Goal: Task Accomplishment & Management: Manage account settings

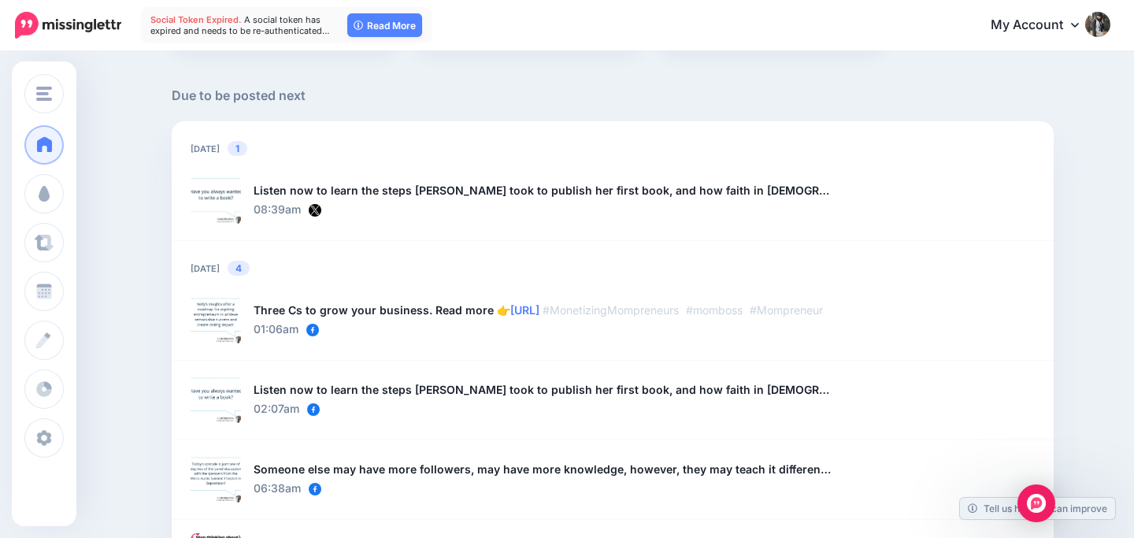
scroll to position [1267, 0]
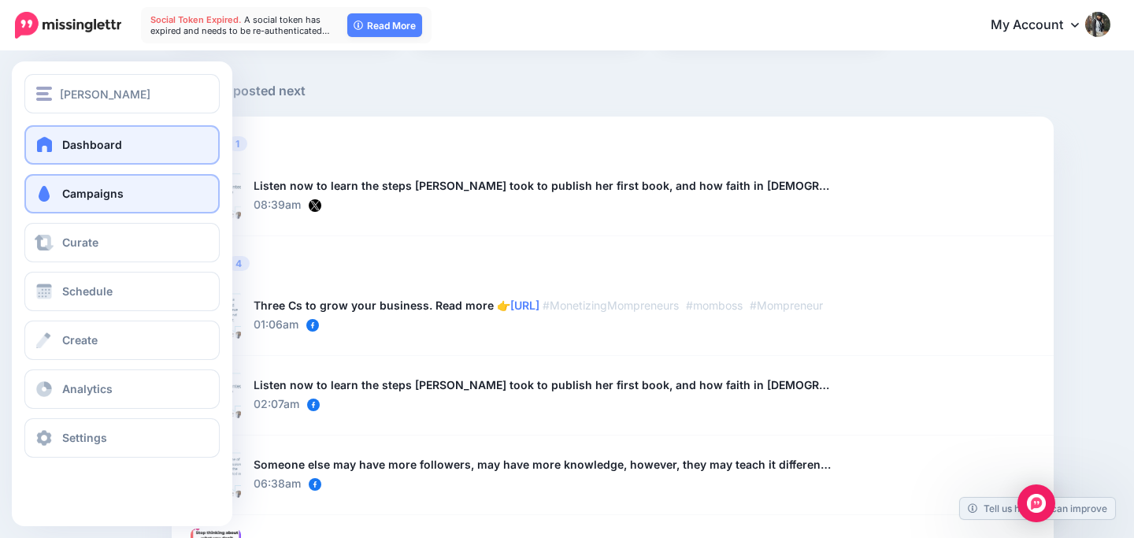
click at [73, 185] on link "Campaigns" at bounding box center [121, 193] width 195 height 39
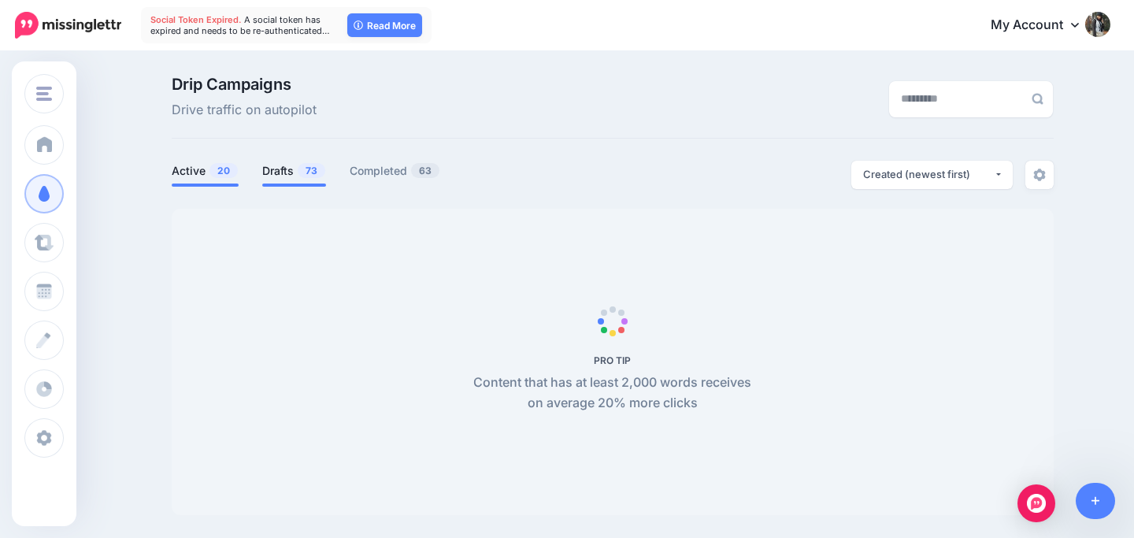
click at [280, 171] on link "Drafts 73" at bounding box center [294, 170] width 64 height 19
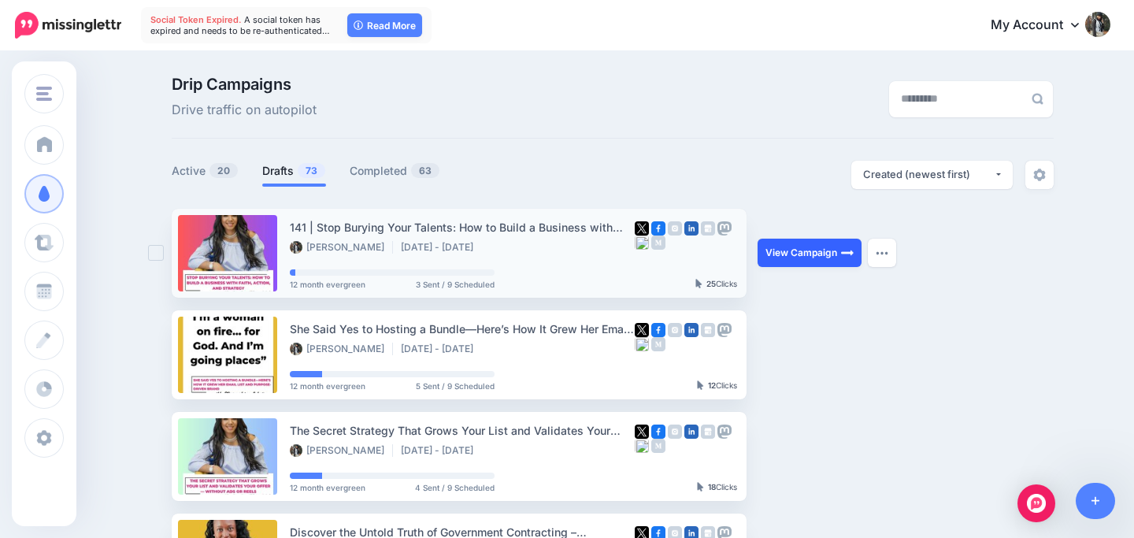
click at [793, 252] on link "View Campaign" at bounding box center [810, 253] width 104 height 28
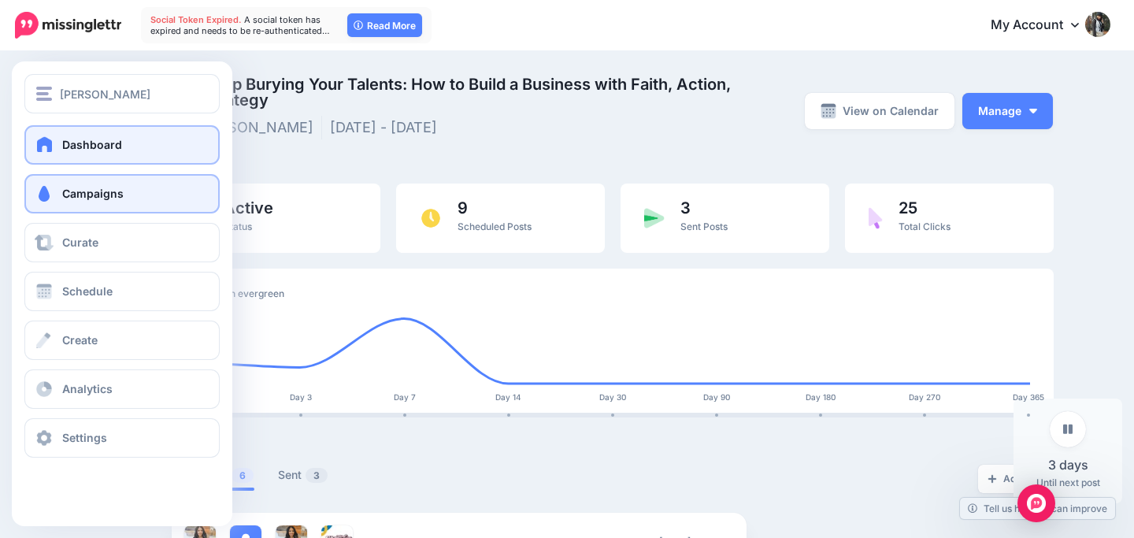
click at [74, 146] on span "Dashboard" at bounding box center [92, 144] width 60 height 13
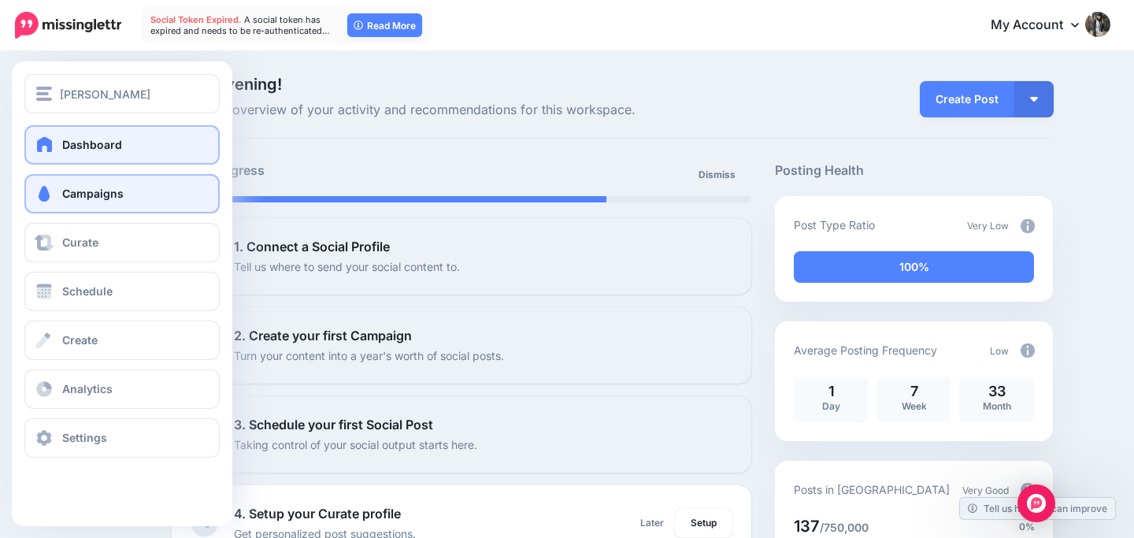
click at [80, 191] on span "Campaigns" at bounding box center [92, 193] width 61 height 13
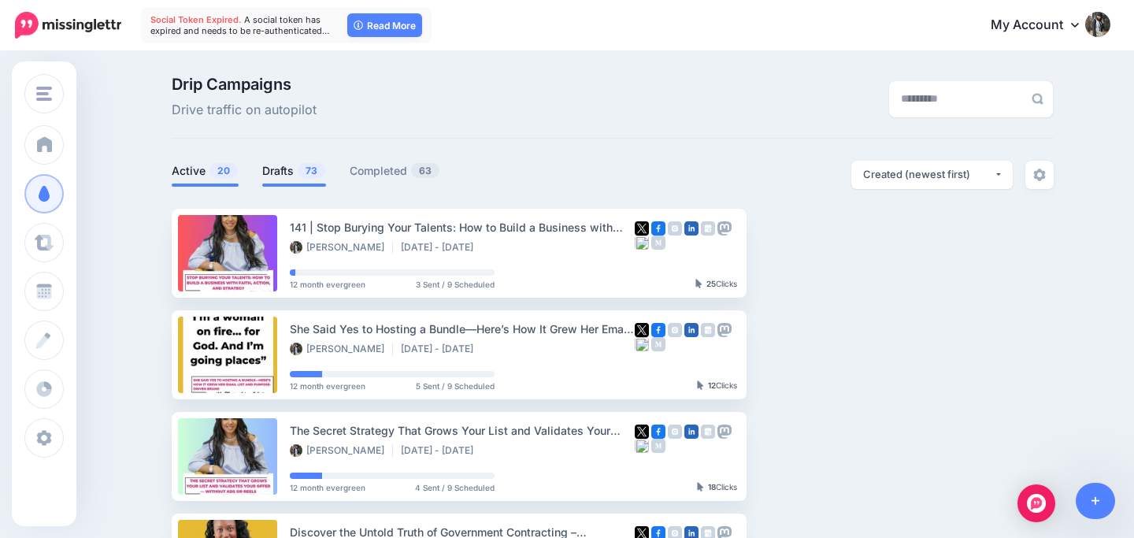
click at [277, 174] on link "Drafts 73" at bounding box center [294, 170] width 64 height 19
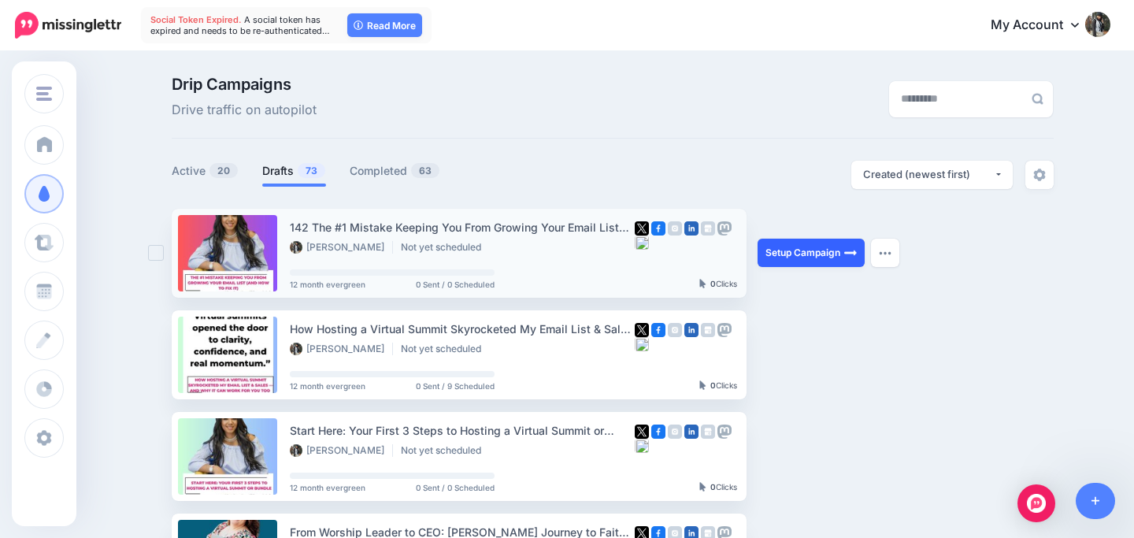
click at [798, 254] on link "Setup Campaign" at bounding box center [811, 253] width 107 height 28
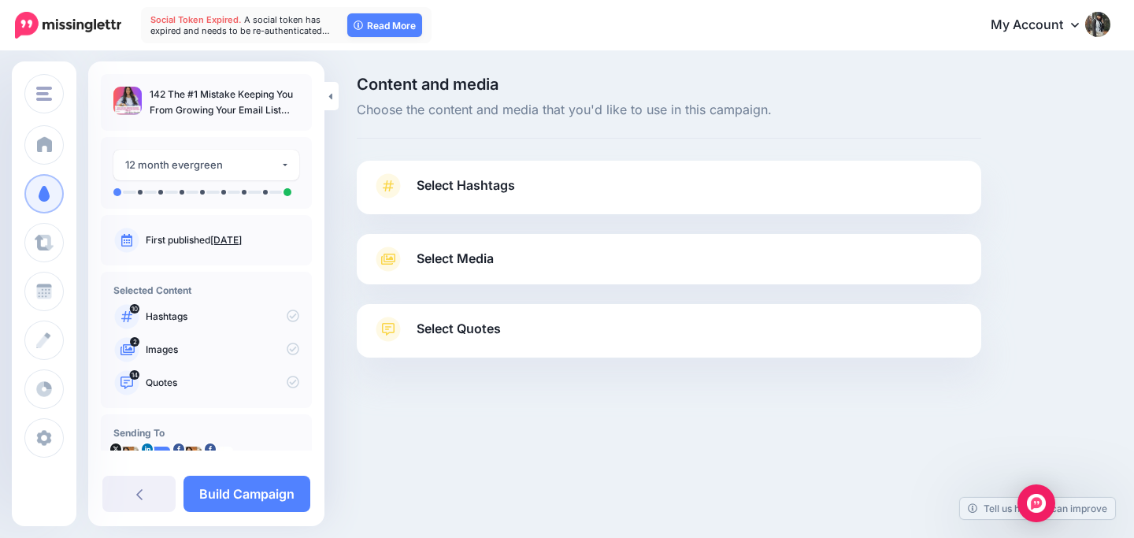
click at [542, 186] on link "Select Hashtags" at bounding box center [669, 193] width 593 height 41
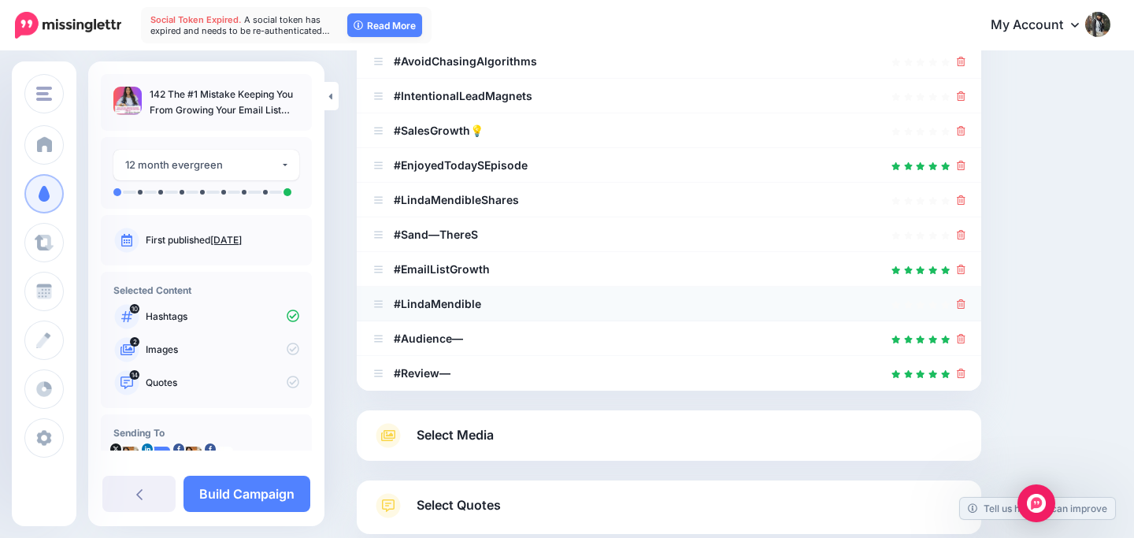
scroll to position [407, 0]
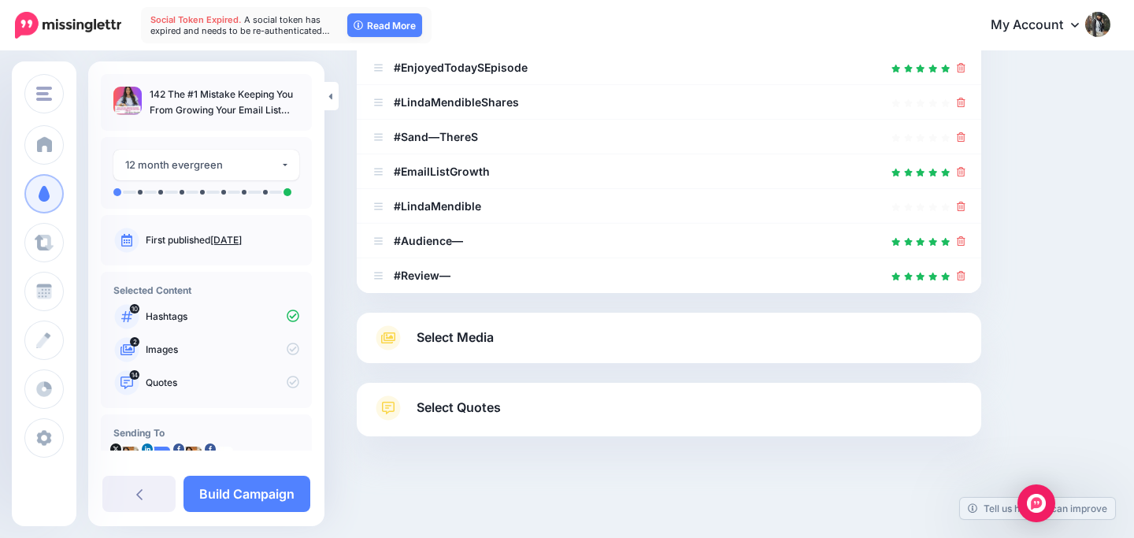
click at [818, 325] on link "Select Media" at bounding box center [669, 337] width 593 height 25
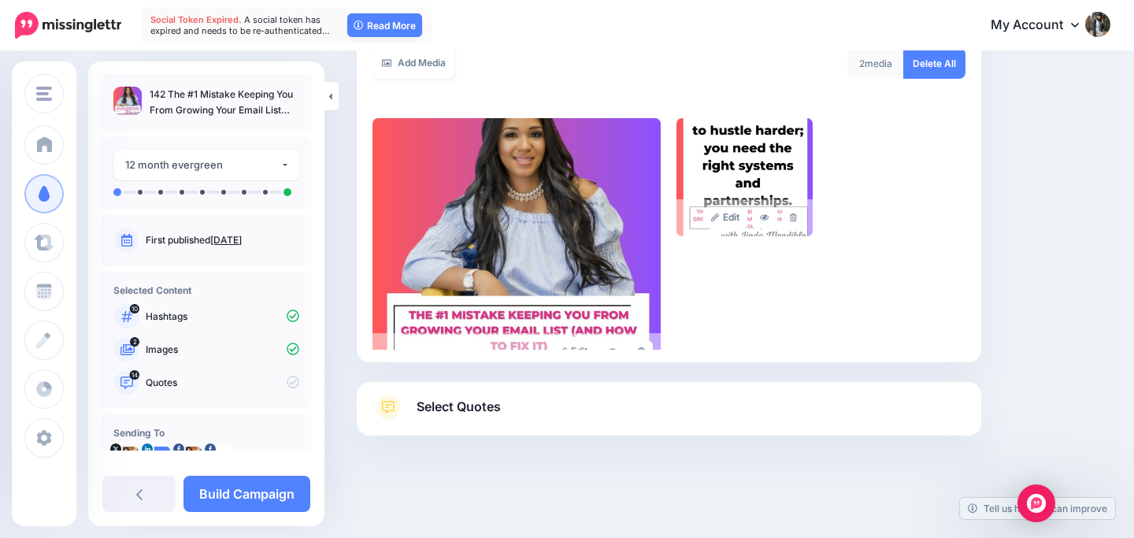
scroll to position [226, 0]
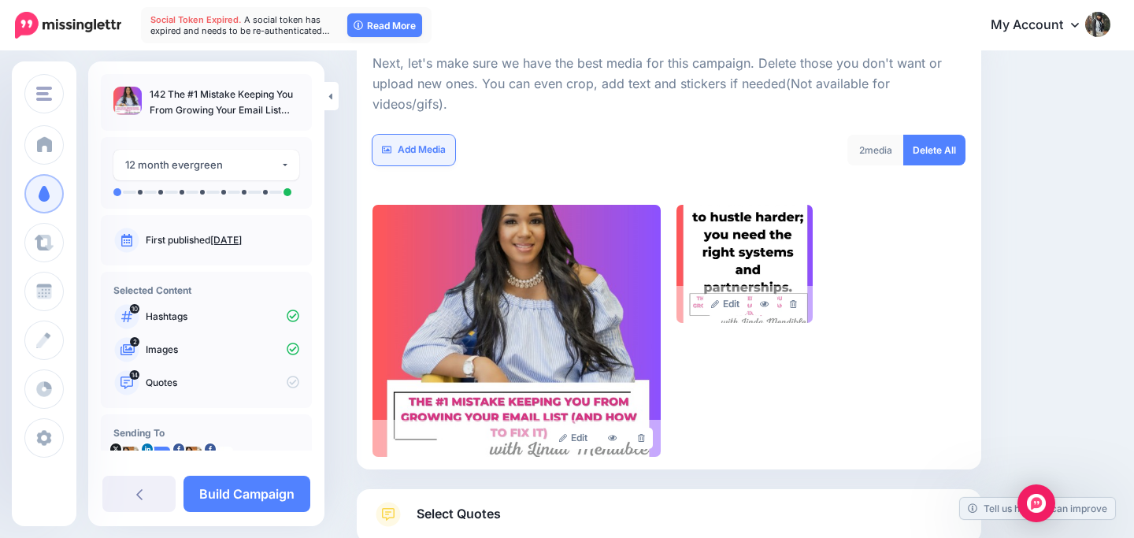
click at [441, 135] on link "Add Media" at bounding box center [414, 150] width 83 height 31
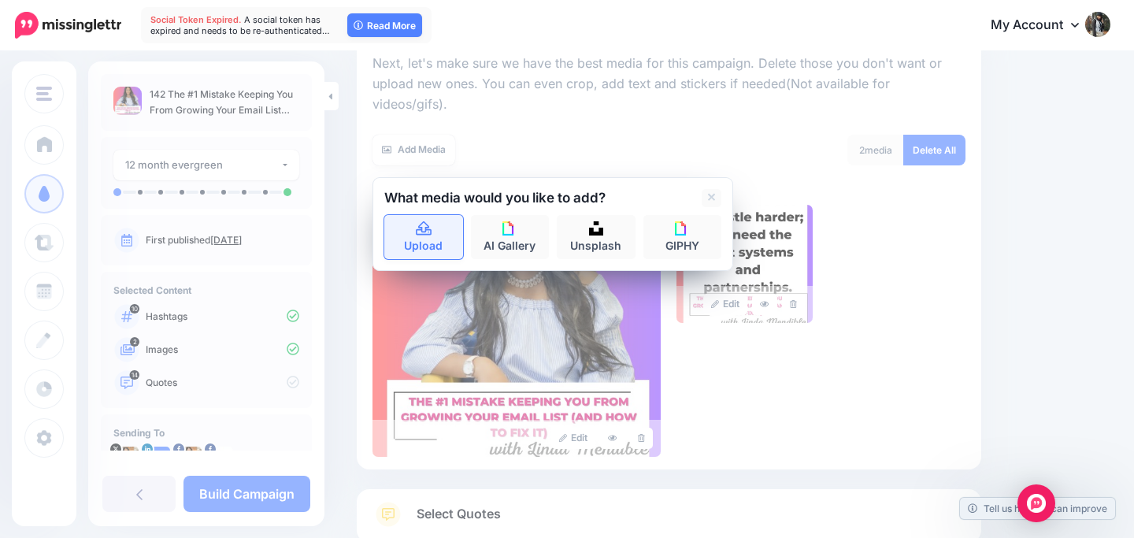
click at [422, 221] on icon at bounding box center [424, 228] width 16 height 14
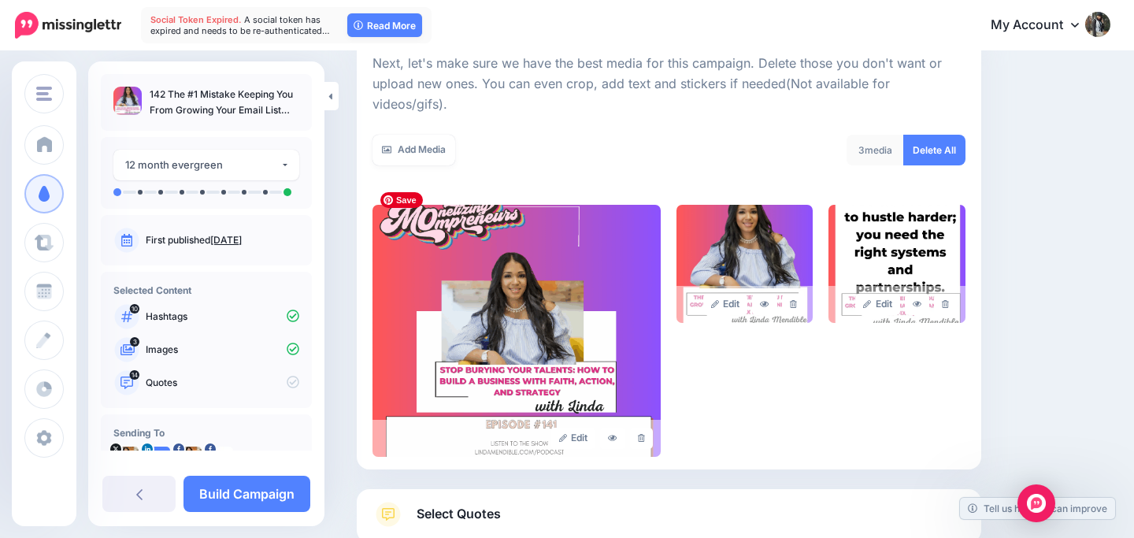
scroll to position [313, 0]
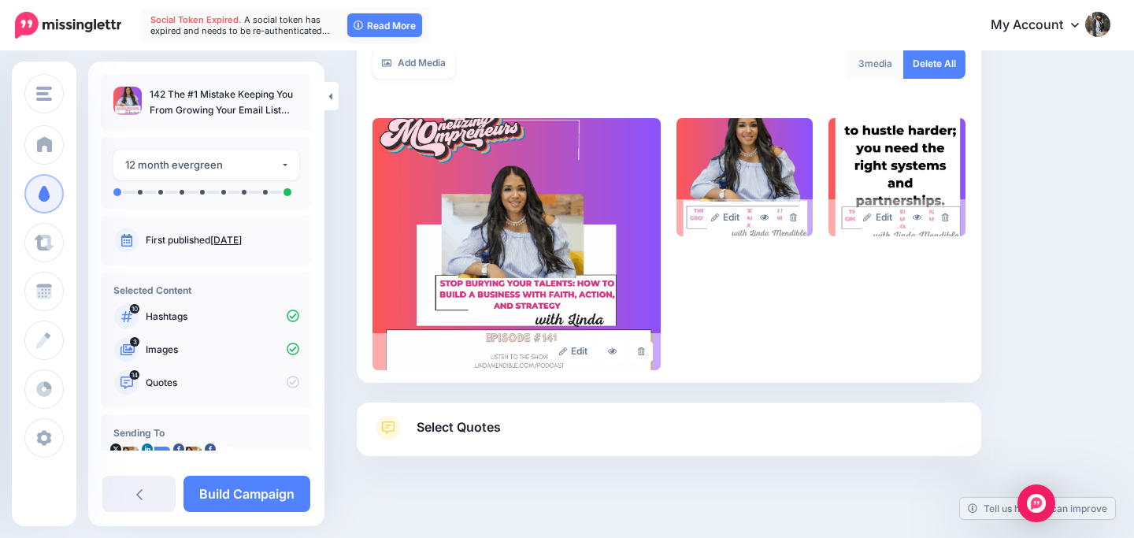
click at [473, 417] on span "Select Quotes" at bounding box center [459, 427] width 84 height 21
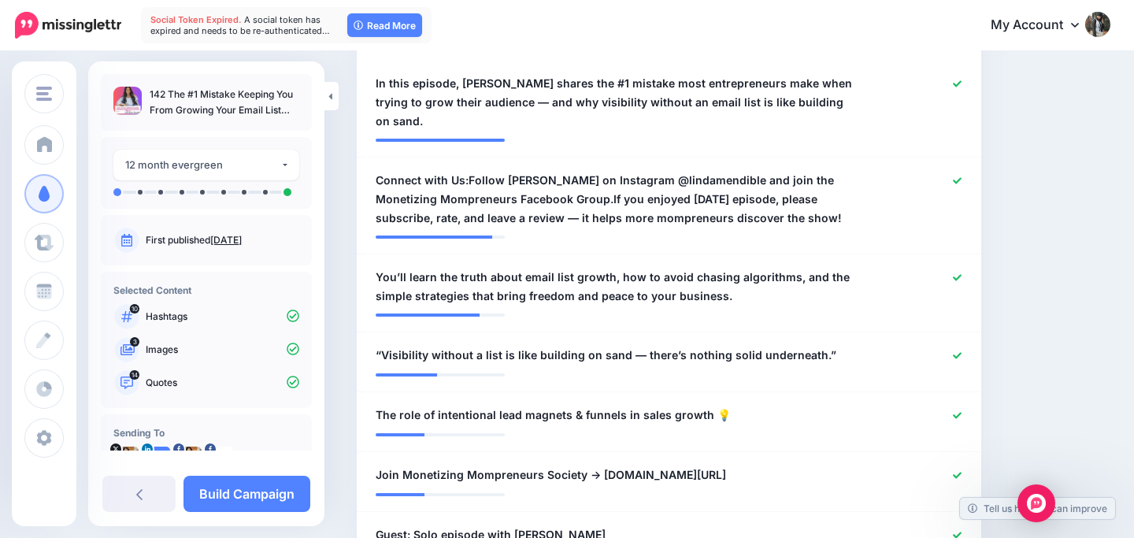
scroll to position [494, 0]
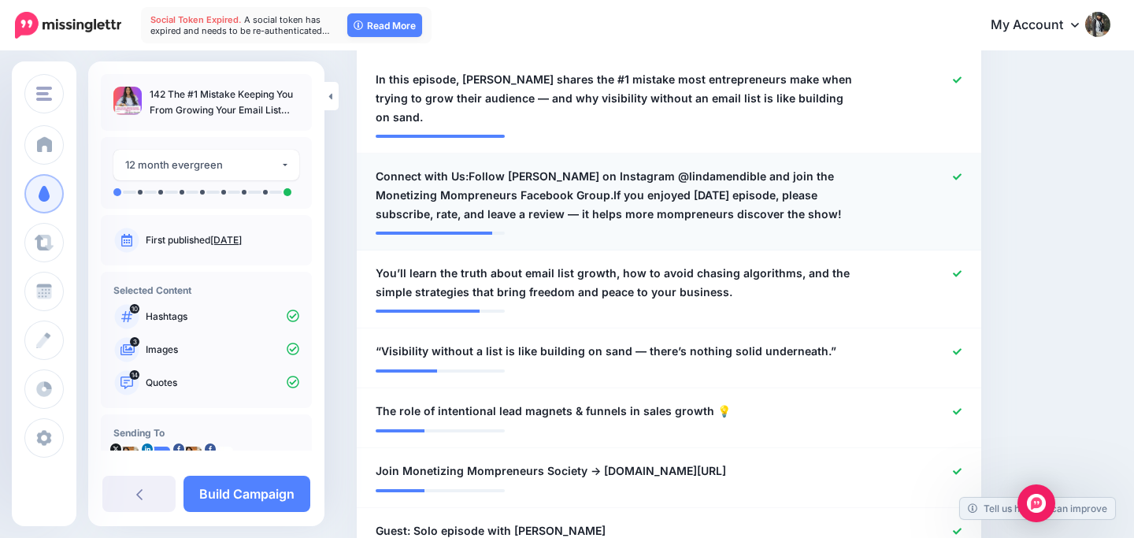
click at [579, 199] on span "Connect with Us:Follow Linda on Instagram @lindamendible and join the Monetizin…" at bounding box center [618, 195] width 484 height 57
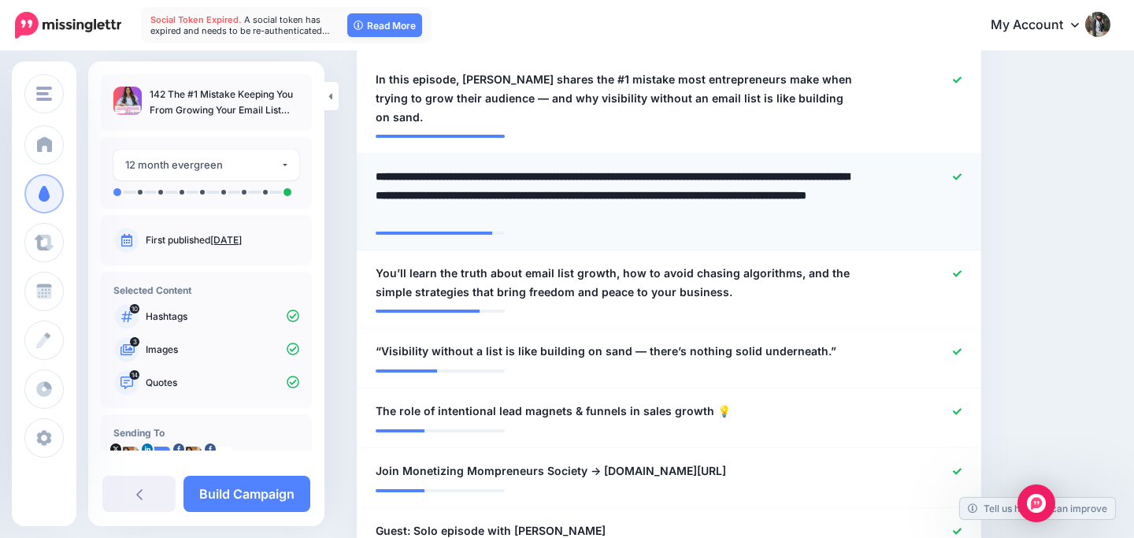
click at [468, 176] on textarea "**********" at bounding box center [618, 195] width 484 height 57
drag, startPoint x: 468, startPoint y: 176, endPoint x: 336, endPoint y: 173, distance: 131.6
click at [336, 174] on div "Content and media Choose the content and media that you'd like to use in this c…" at bounding box center [567, 530] width 1134 height 1942
type textarea "**********"
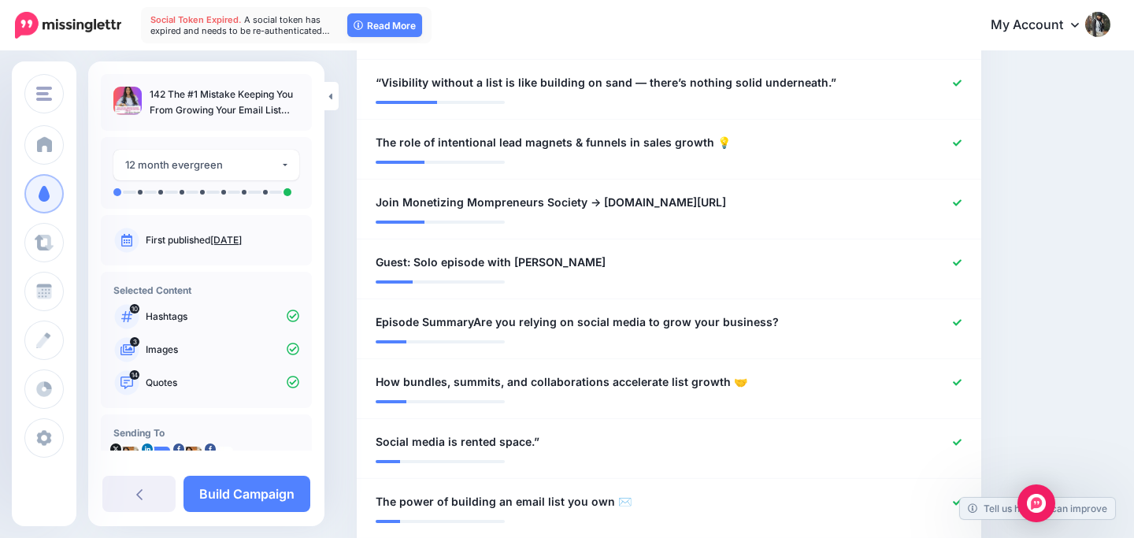
scroll to position [767, 0]
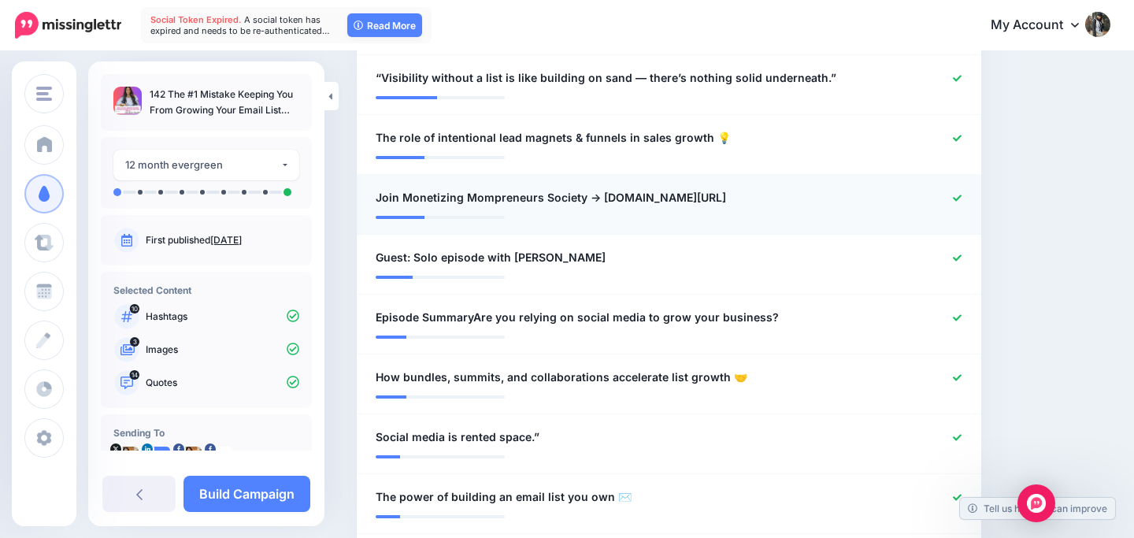
click at [962, 195] on div at bounding box center [923, 198] width 102 height 20
click at [958, 195] on icon at bounding box center [957, 198] width 9 height 9
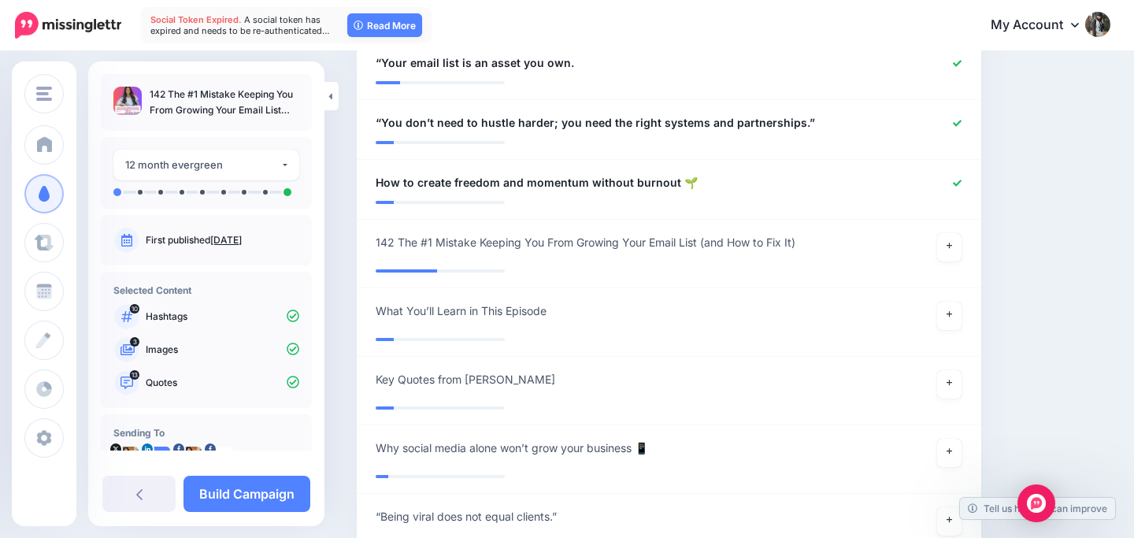
scroll to position [1275, 0]
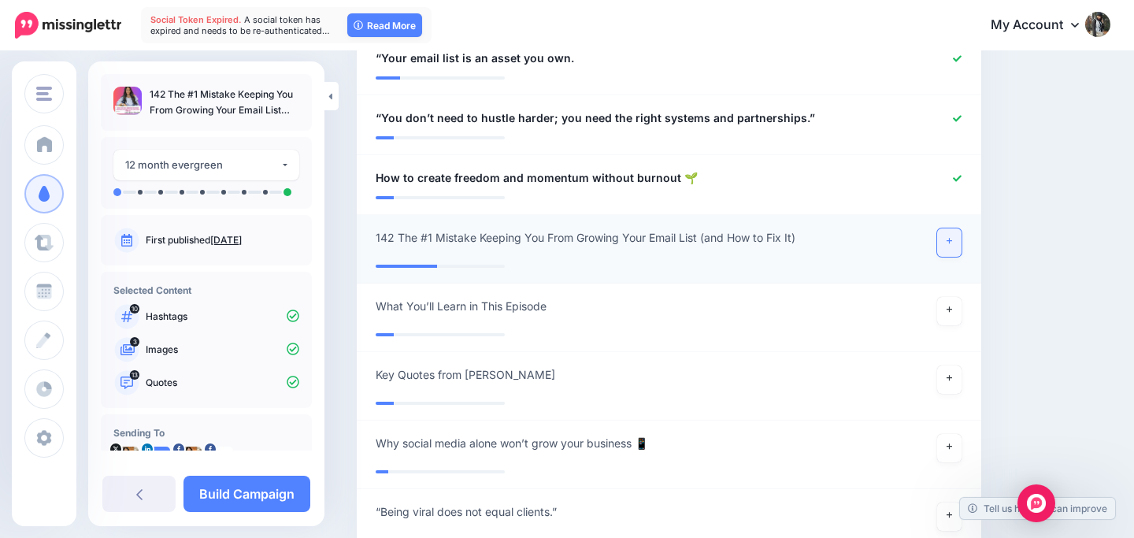
click at [949, 246] on link at bounding box center [949, 242] width 25 height 28
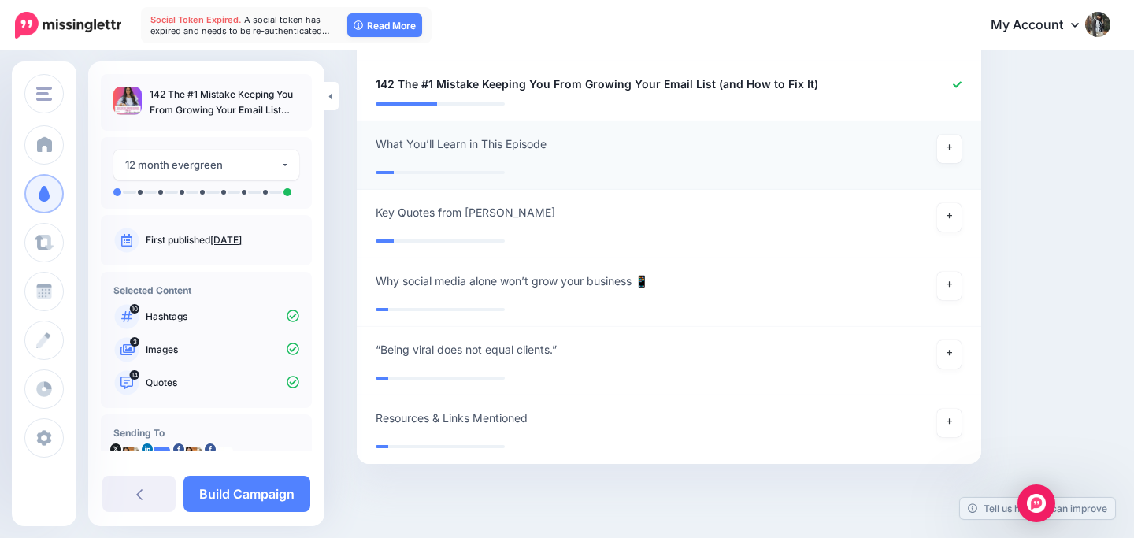
scroll to position [1429, 0]
click at [955, 282] on link at bounding box center [949, 285] width 25 height 28
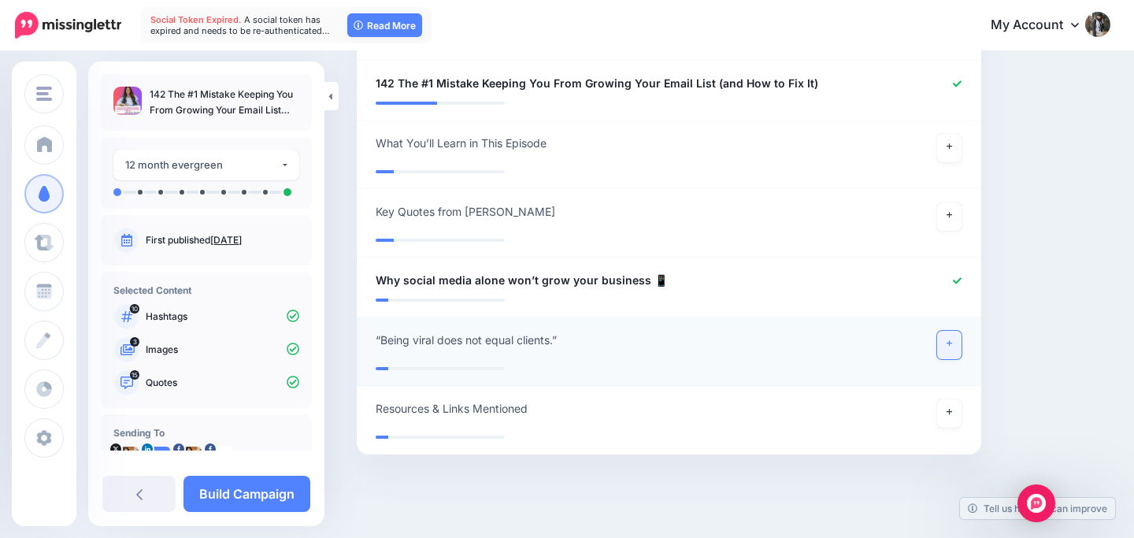
click at [950, 341] on icon at bounding box center [950, 344] width 6 height 9
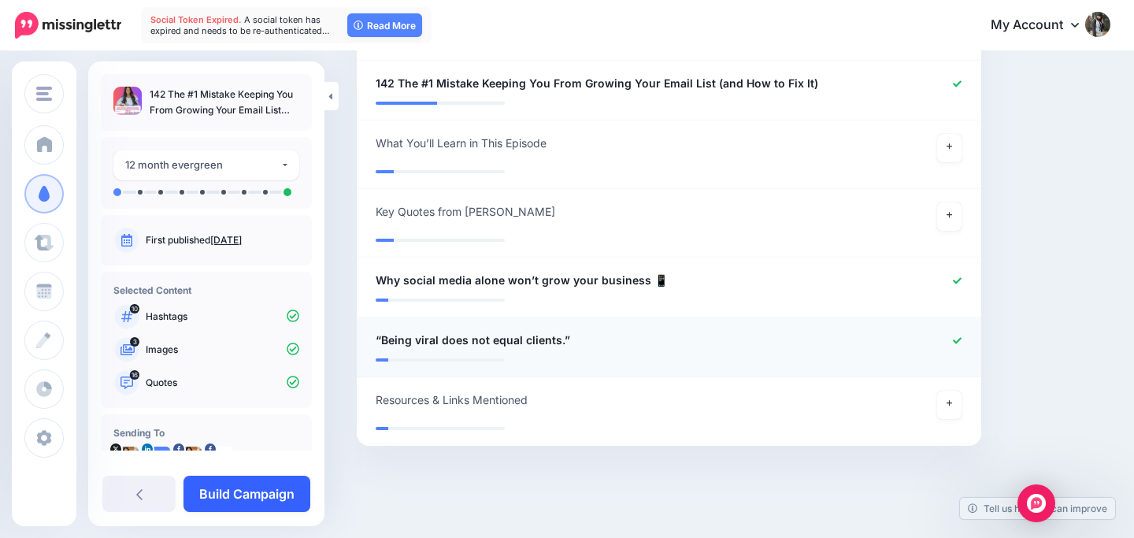
click at [261, 490] on link "Build Campaign" at bounding box center [247, 494] width 127 height 36
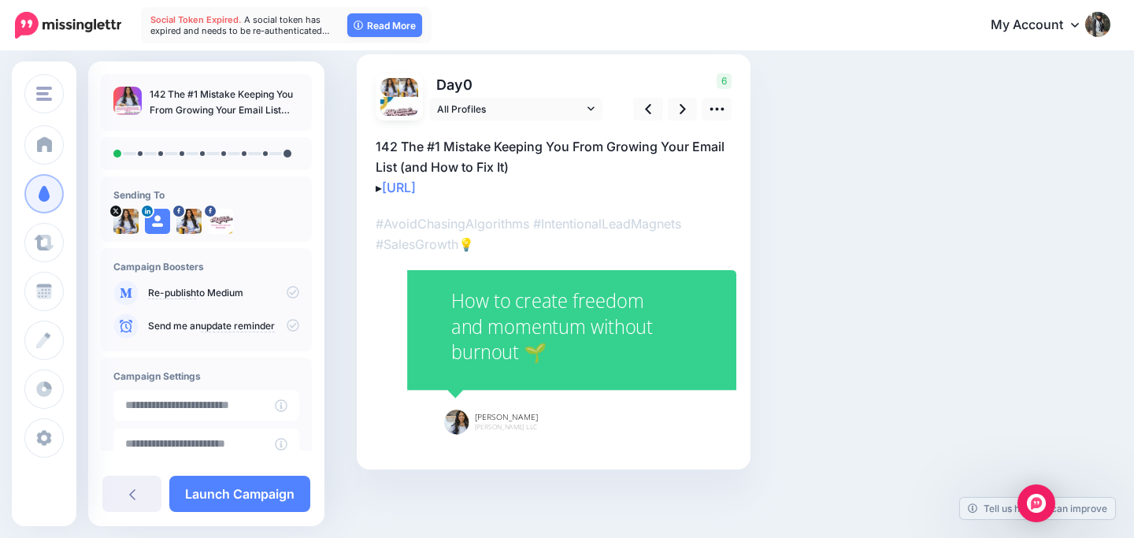
scroll to position [109, 0]
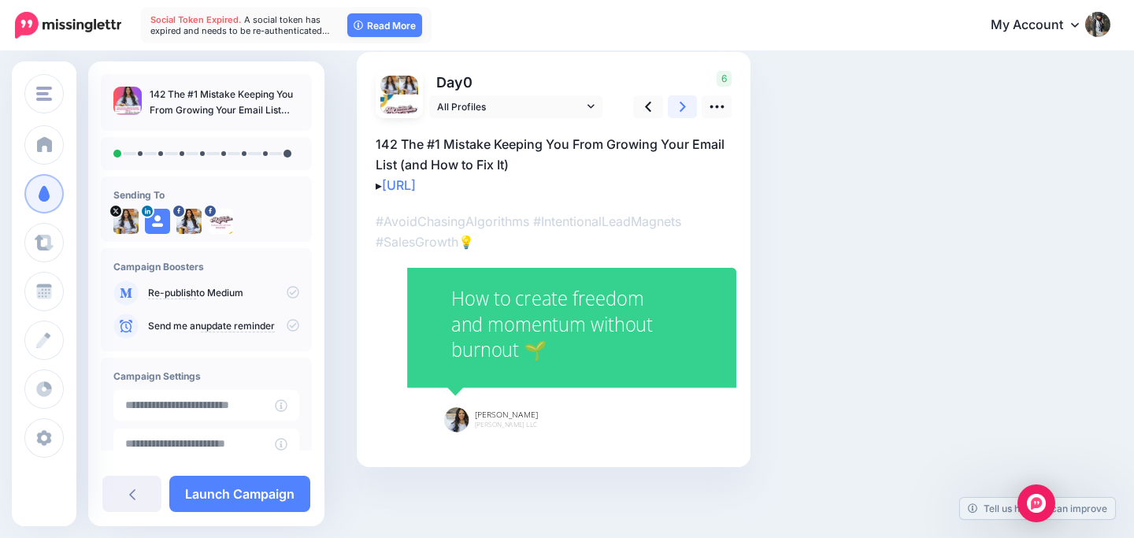
click at [682, 103] on icon at bounding box center [683, 106] width 6 height 17
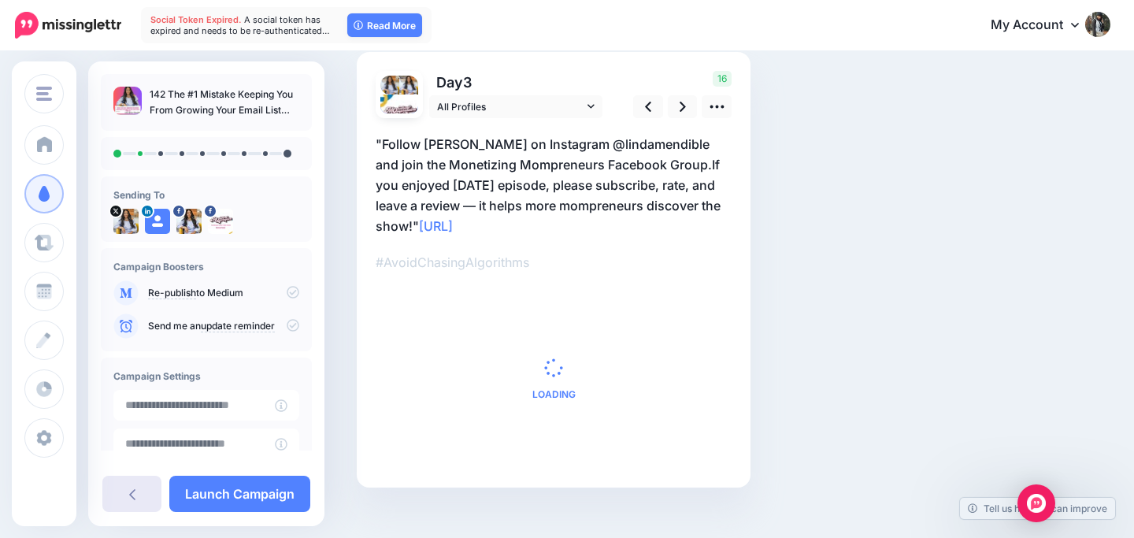
click at [130, 495] on icon at bounding box center [132, 494] width 6 height 13
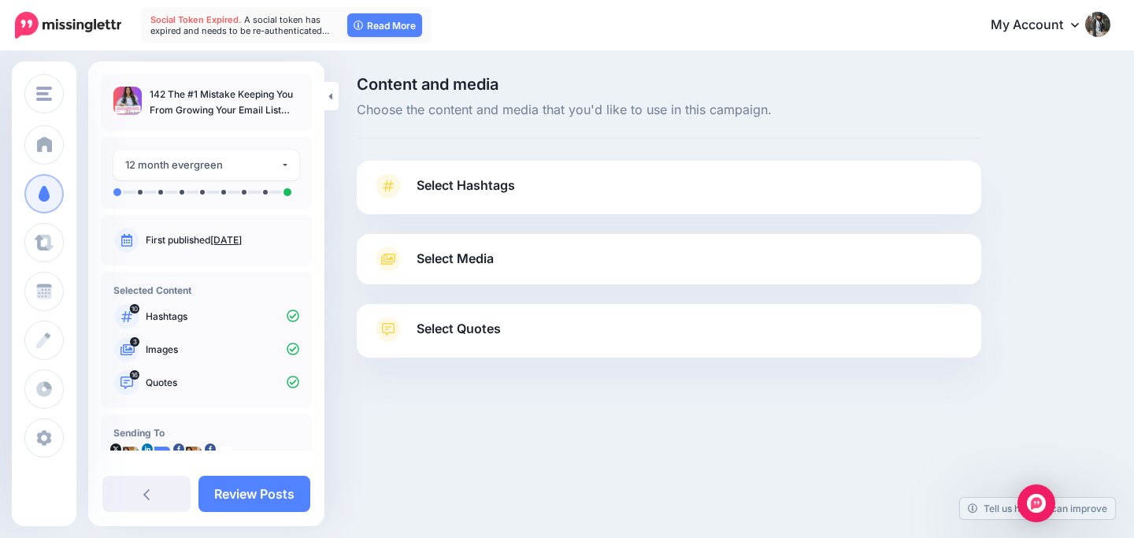
click at [599, 258] on link "Select Media" at bounding box center [669, 259] width 593 height 25
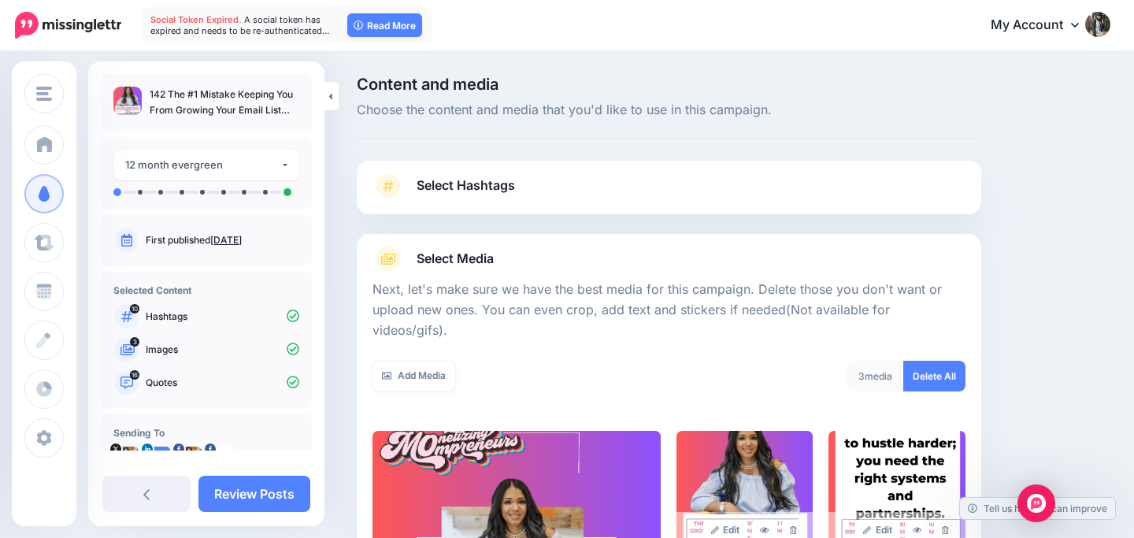
scroll to position [313, 0]
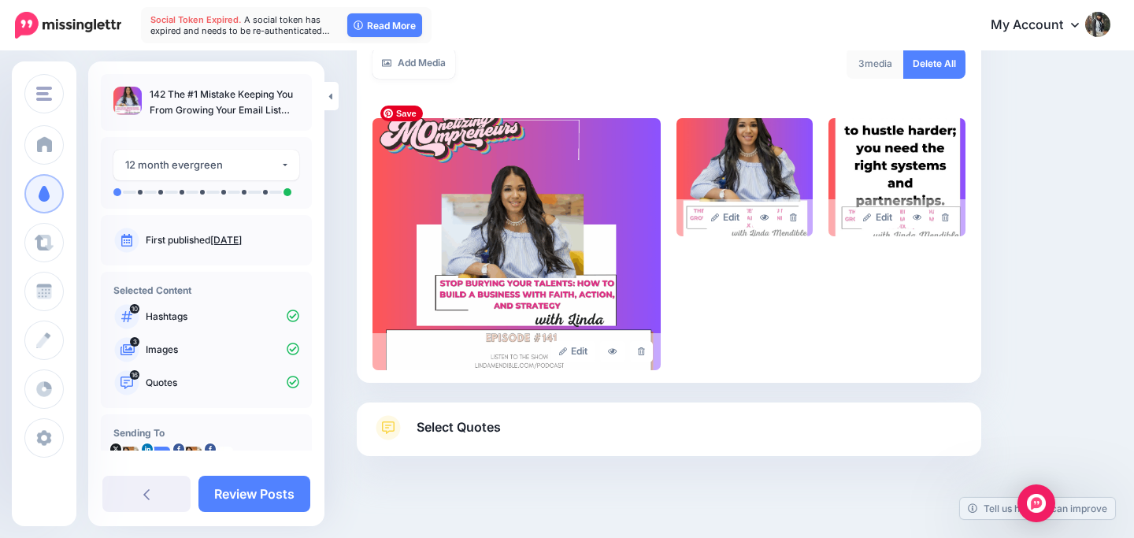
click at [514, 419] on link "Select Quotes" at bounding box center [669, 435] width 593 height 41
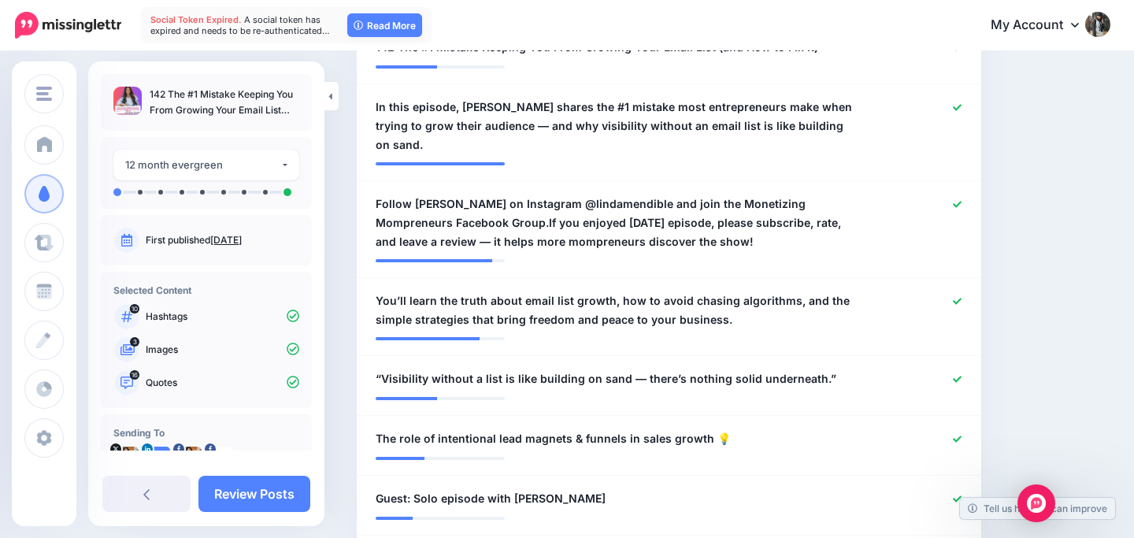
scroll to position [518, 0]
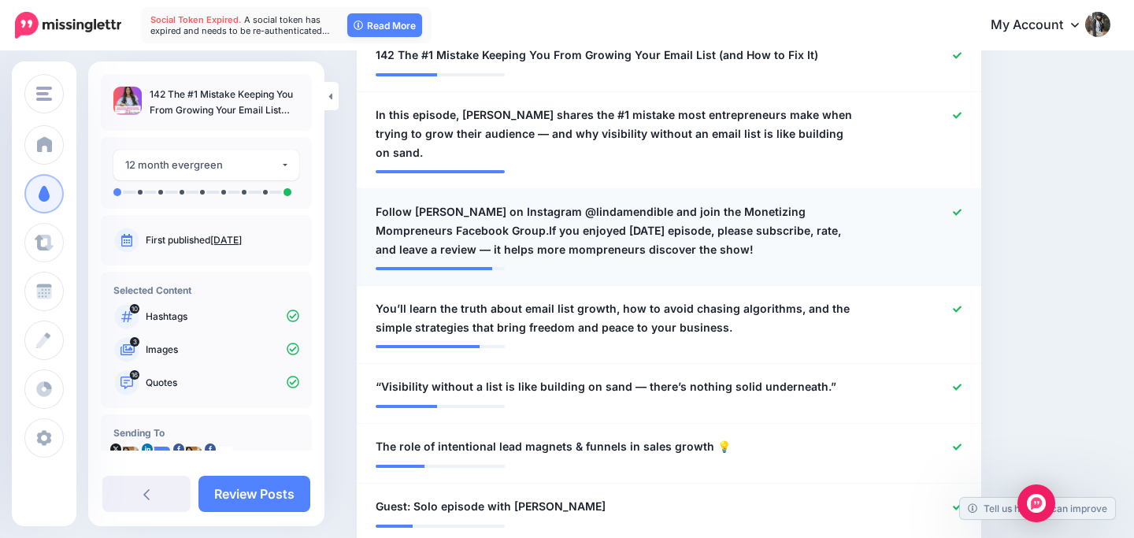
click at [964, 211] on div at bounding box center [923, 230] width 102 height 57
click at [959, 210] on icon at bounding box center [957, 212] width 9 height 6
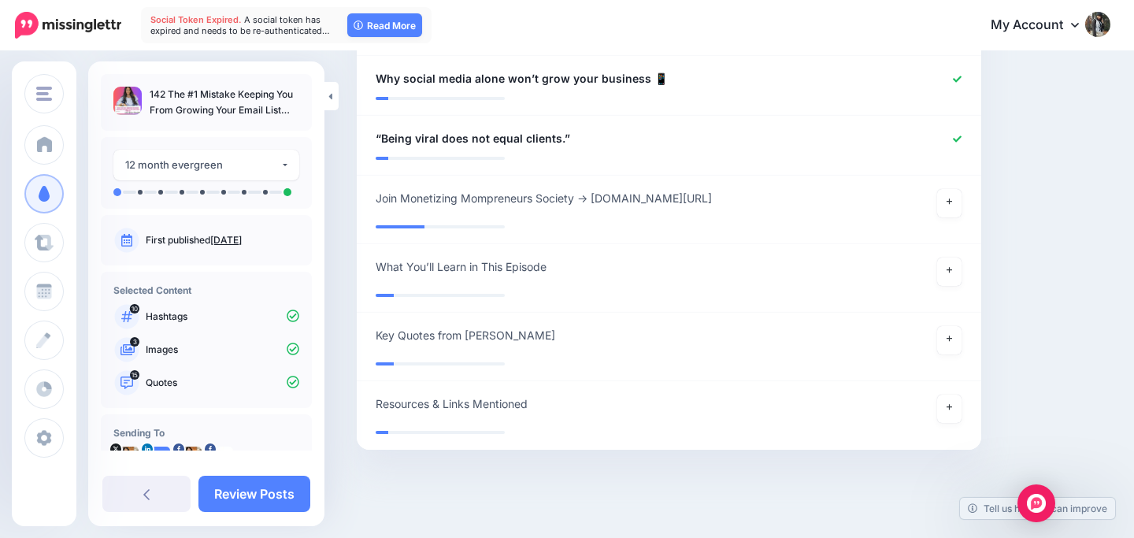
scroll to position [1438, 0]
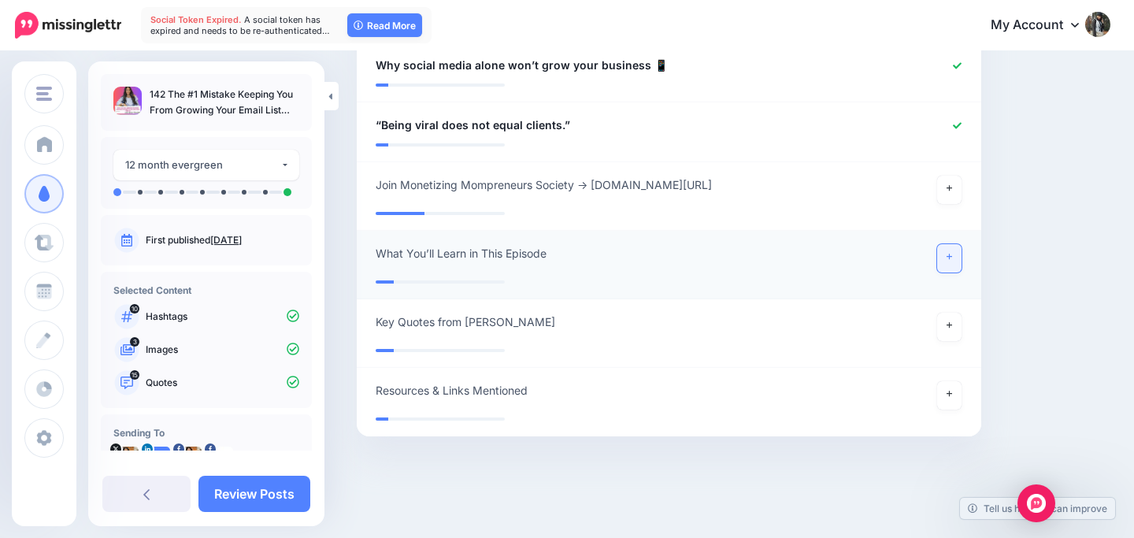
click at [950, 254] on icon at bounding box center [950, 257] width 6 height 6
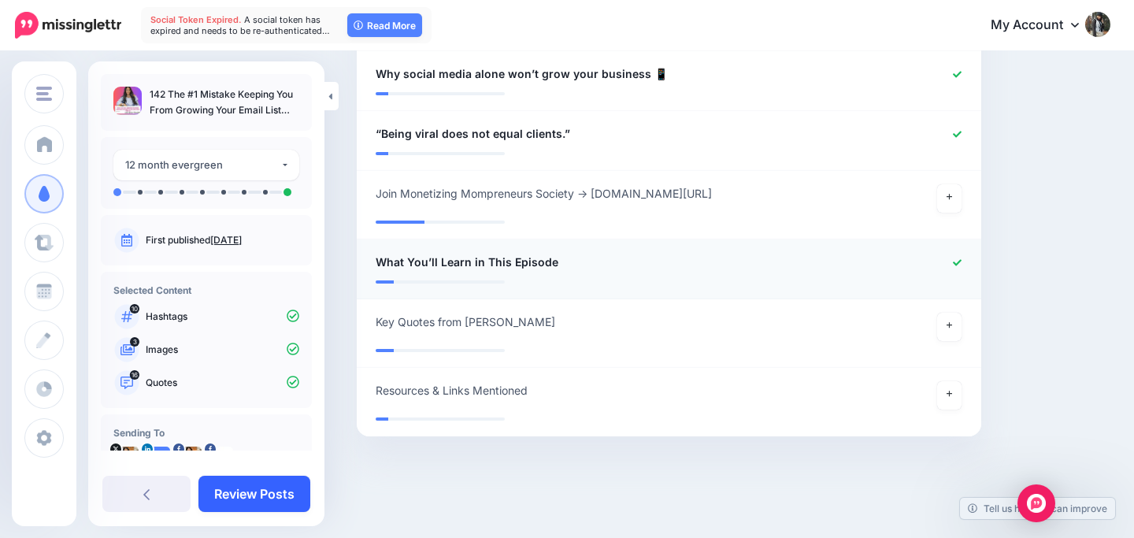
click at [258, 498] on link "Review Posts" at bounding box center [255, 494] width 112 height 36
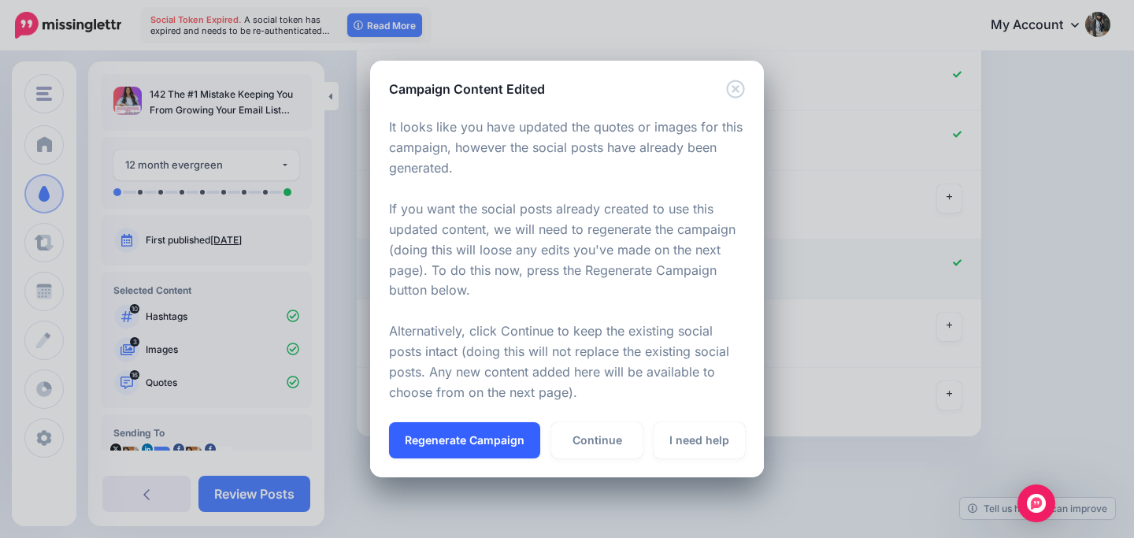
click at [473, 436] on button "Regenerate Campaign" at bounding box center [464, 440] width 151 height 36
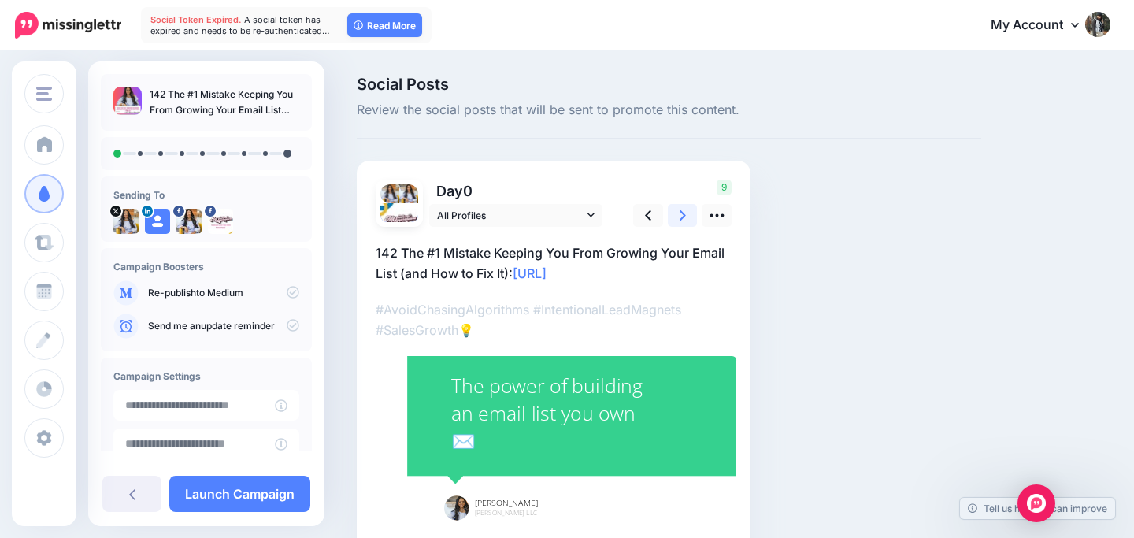
click at [686, 217] on link at bounding box center [683, 215] width 30 height 23
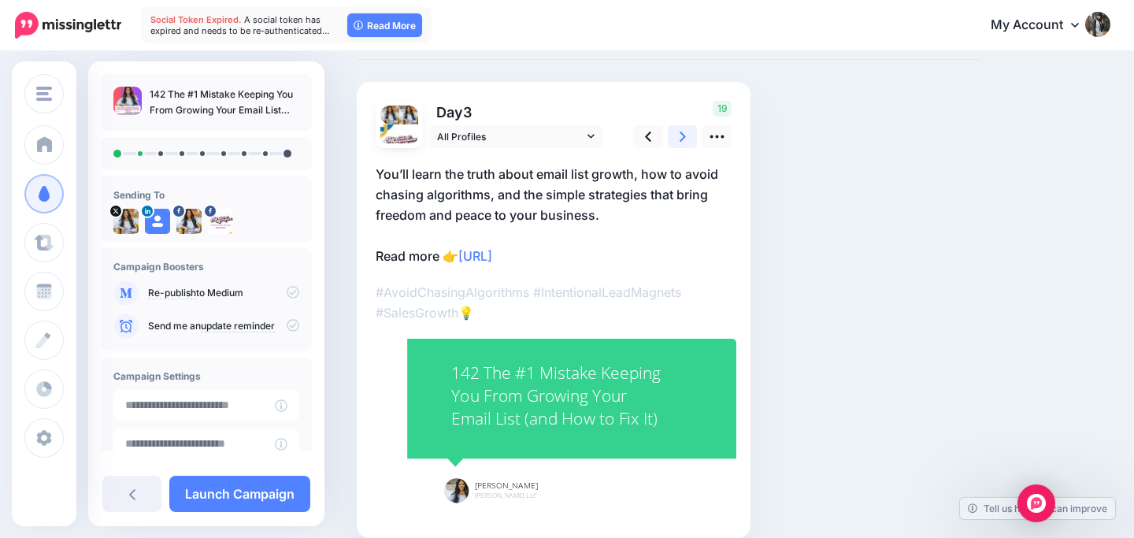
scroll to position [87, 0]
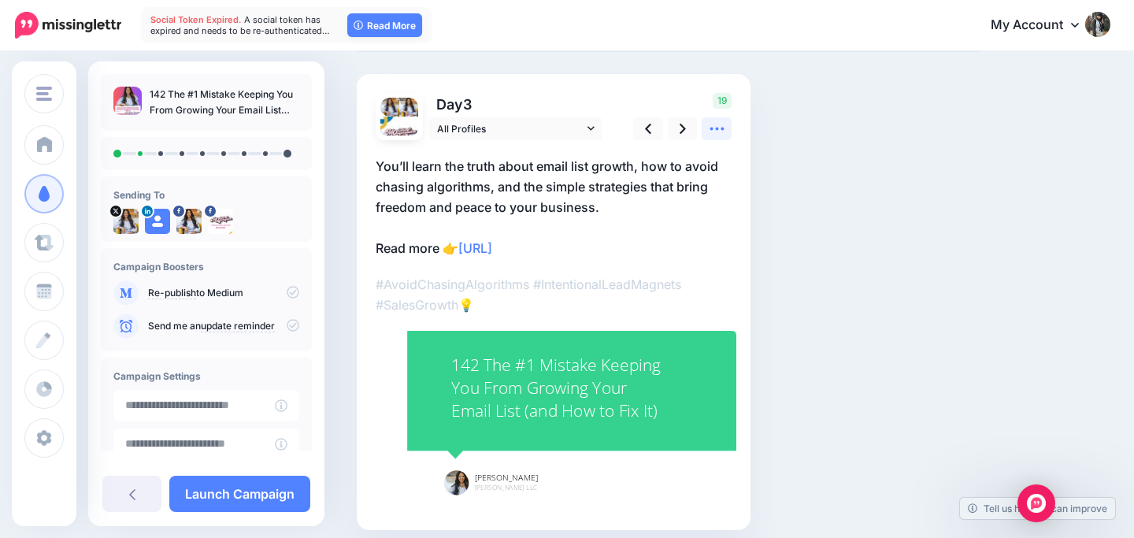
click at [717, 132] on icon at bounding box center [717, 129] width 17 height 17
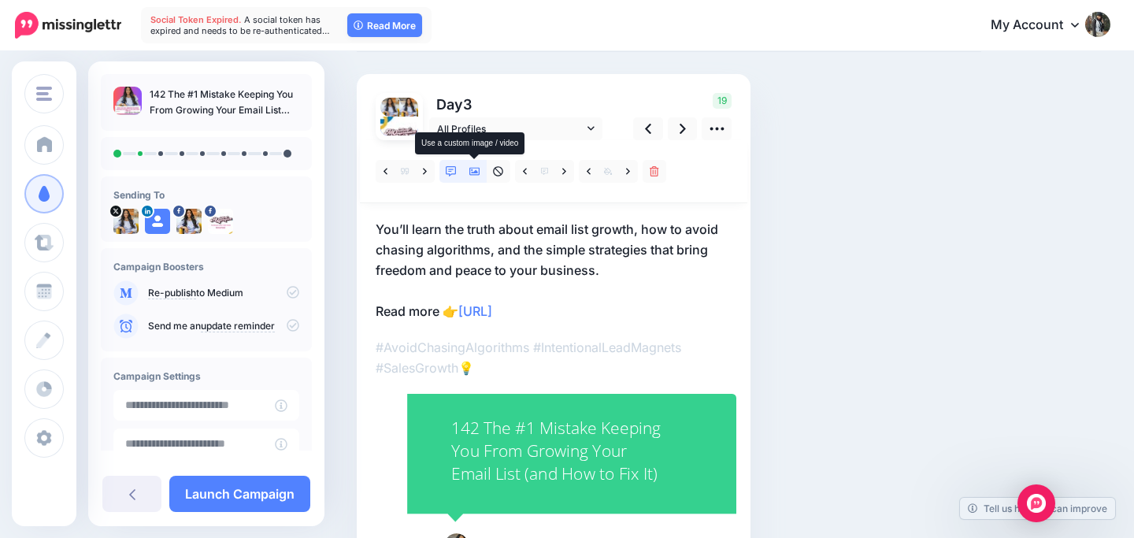
click at [478, 169] on icon at bounding box center [475, 171] width 11 height 11
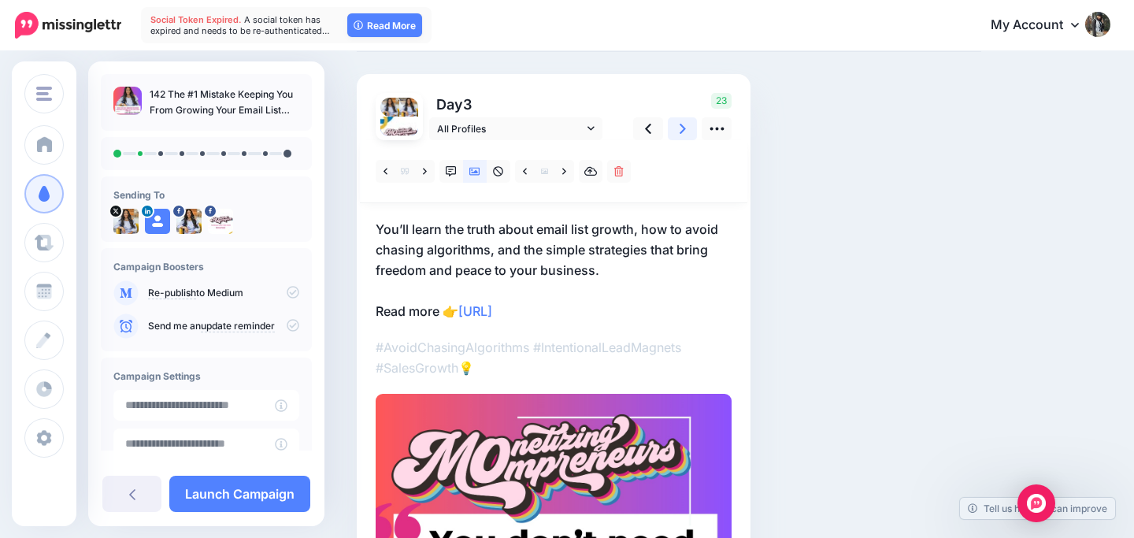
click at [683, 124] on icon at bounding box center [683, 129] width 6 height 17
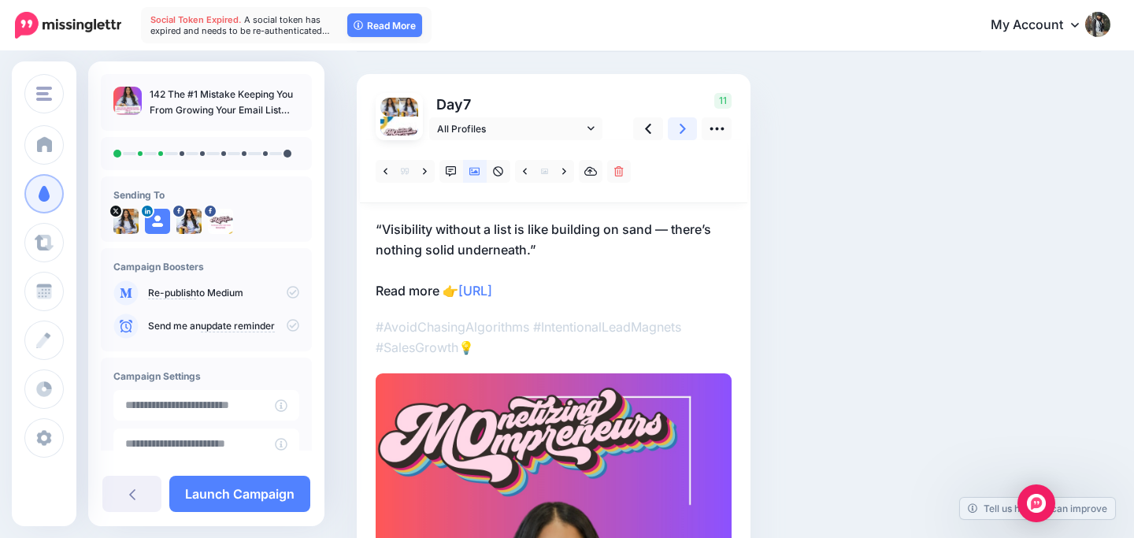
click at [680, 132] on icon at bounding box center [683, 129] width 6 height 17
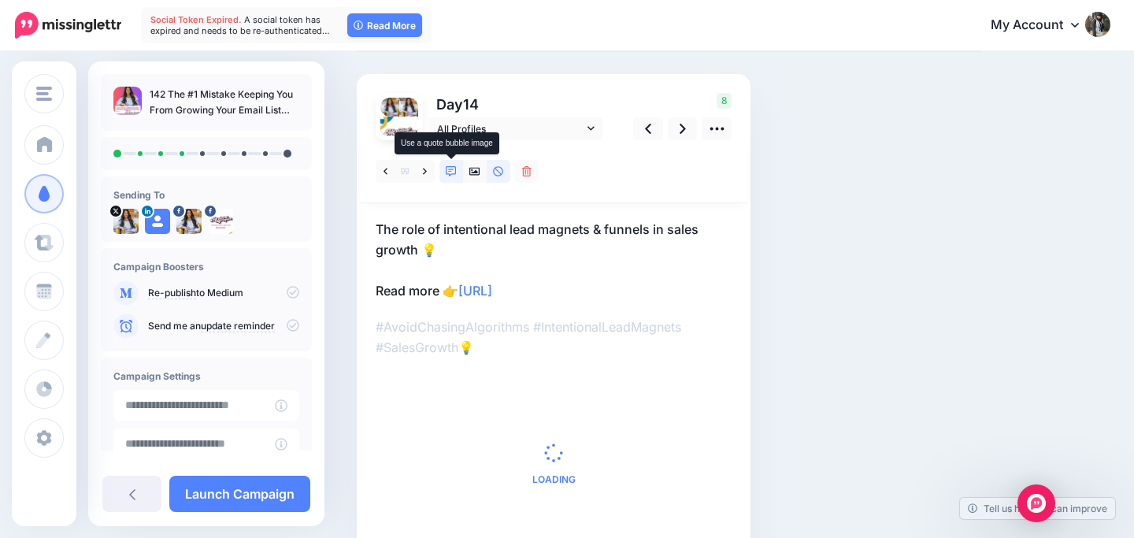
click at [447, 170] on icon at bounding box center [451, 171] width 11 height 11
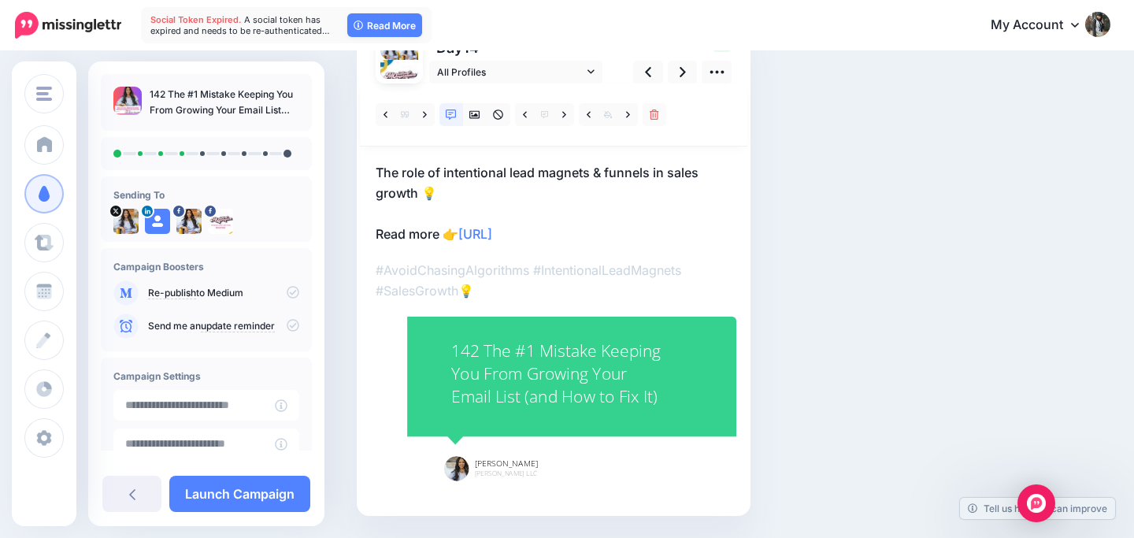
scroll to position [144, 0]
click at [681, 72] on icon at bounding box center [683, 71] width 6 height 17
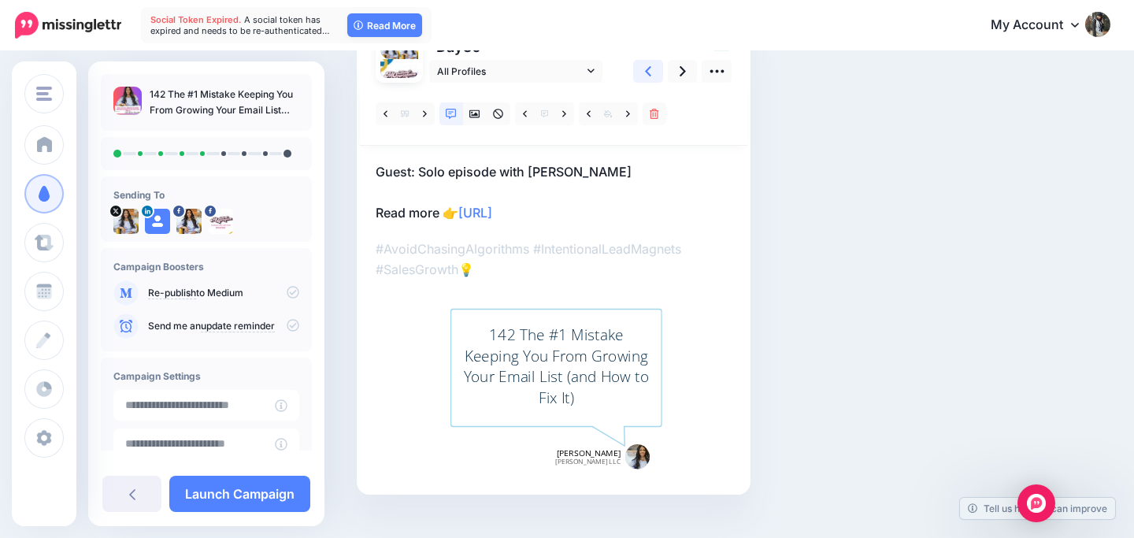
click at [644, 68] on link at bounding box center [648, 71] width 30 height 23
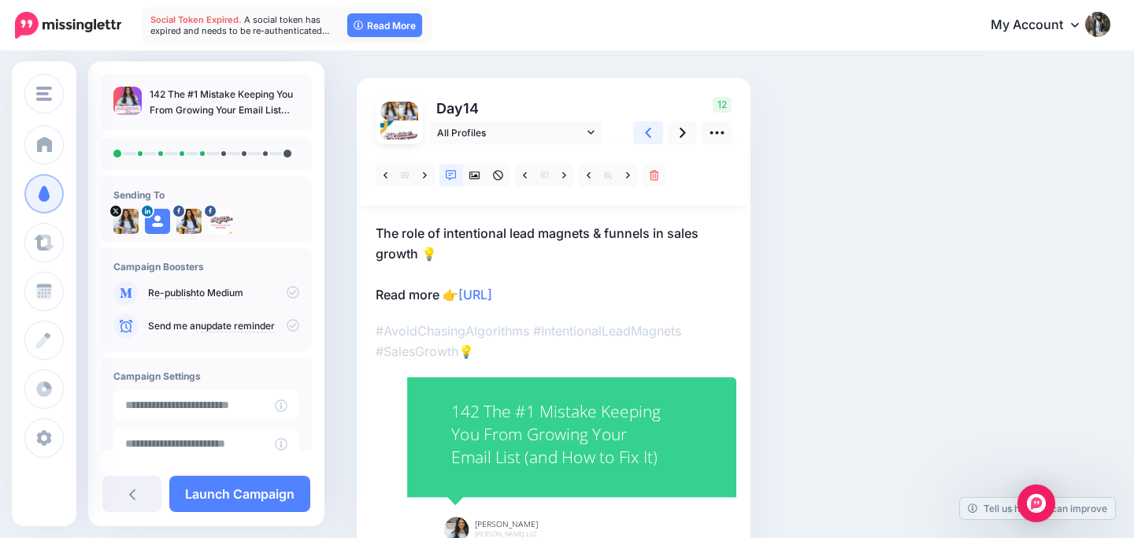
scroll to position [80, 0]
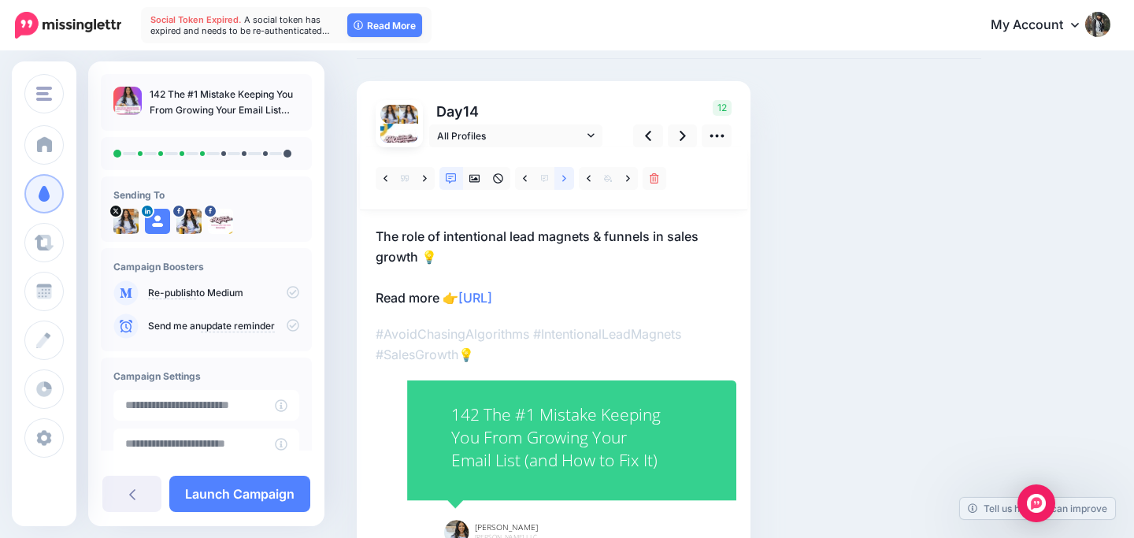
click at [563, 176] on icon at bounding box center [564, 178] width 4 height 6
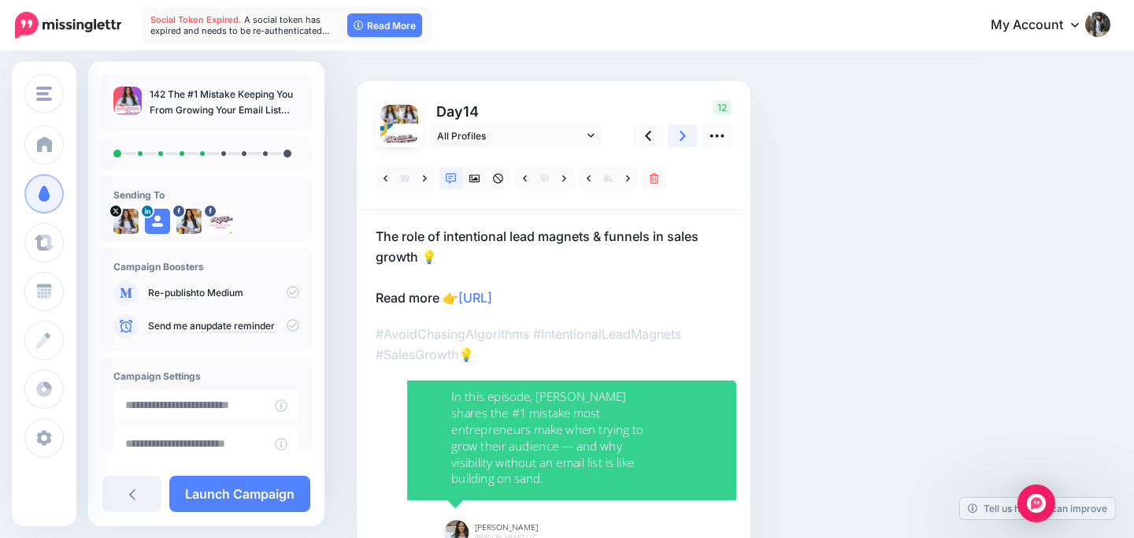
click at [686, 135] on link at bounding box center [683, 135] width 30 height 23
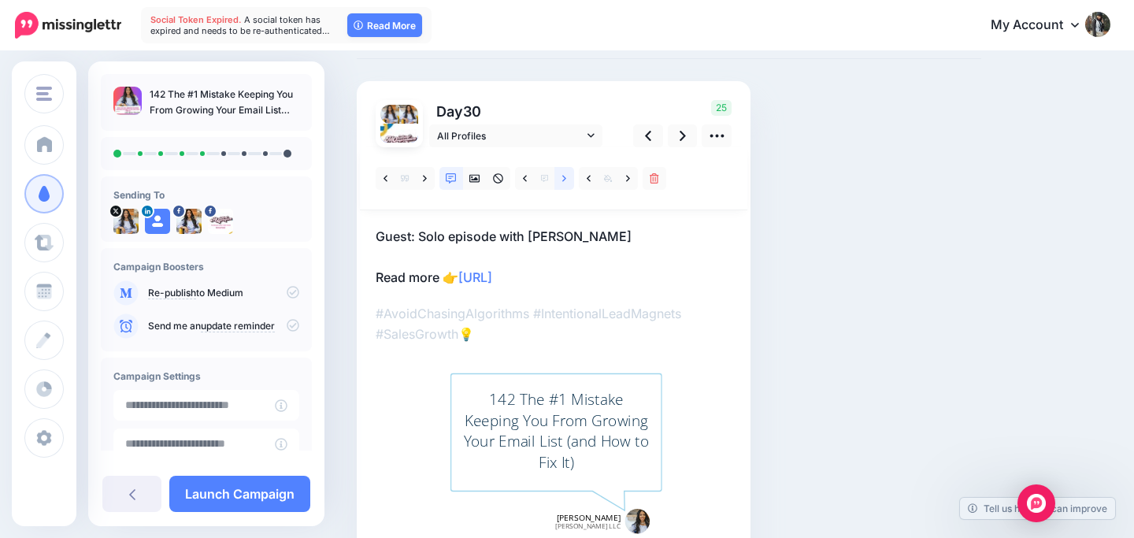
click at [569, 179] on link at bounding box center [565, 178] width 20 height 23
click at [569, 180] on link at bounding box center [565, 178] width 20 height 23
click at [683, 133] on icon at bounding box center [683, 136] width 6 height 10
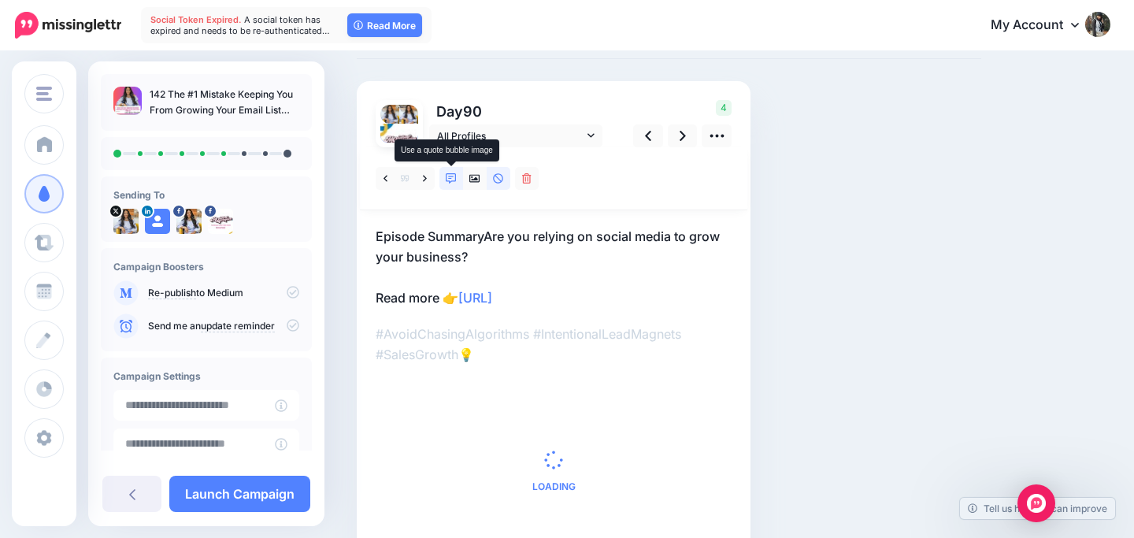
click at [449, 180] on icon at bounding box center [451, 178] width 11 height 11
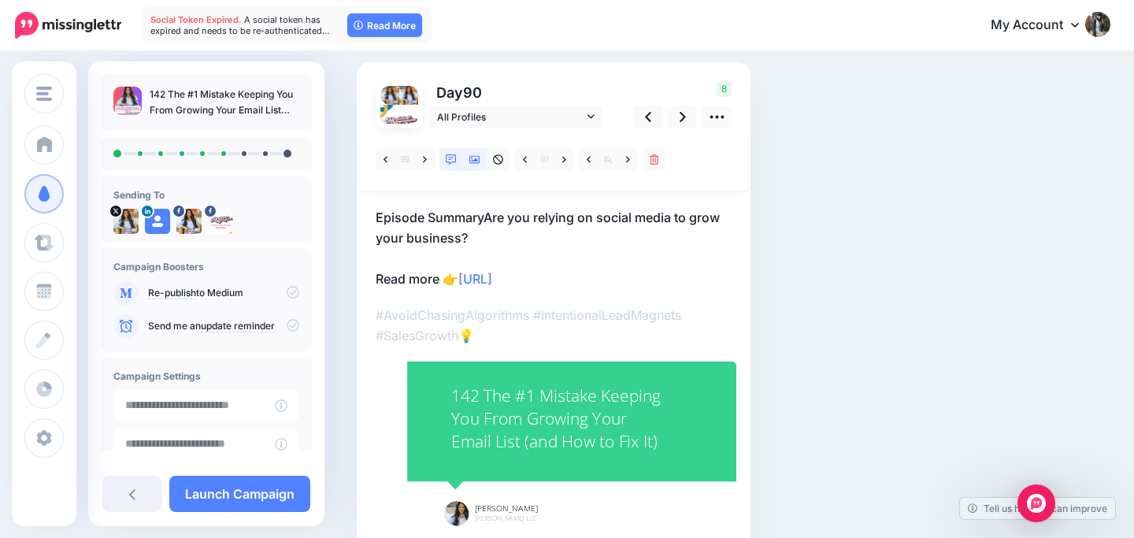
scroll to position [114, 0]
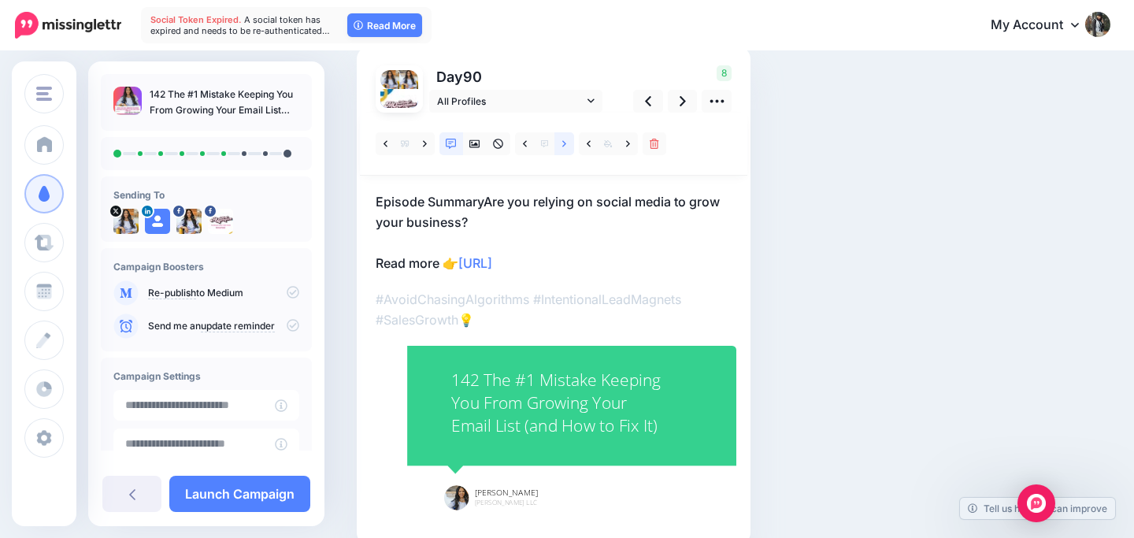
click at [566, 142] on link at bounding box center [565, 143] width 20 height 23
click at [681, 106] on icon at bounding box center [683, 101] width 6 height 17
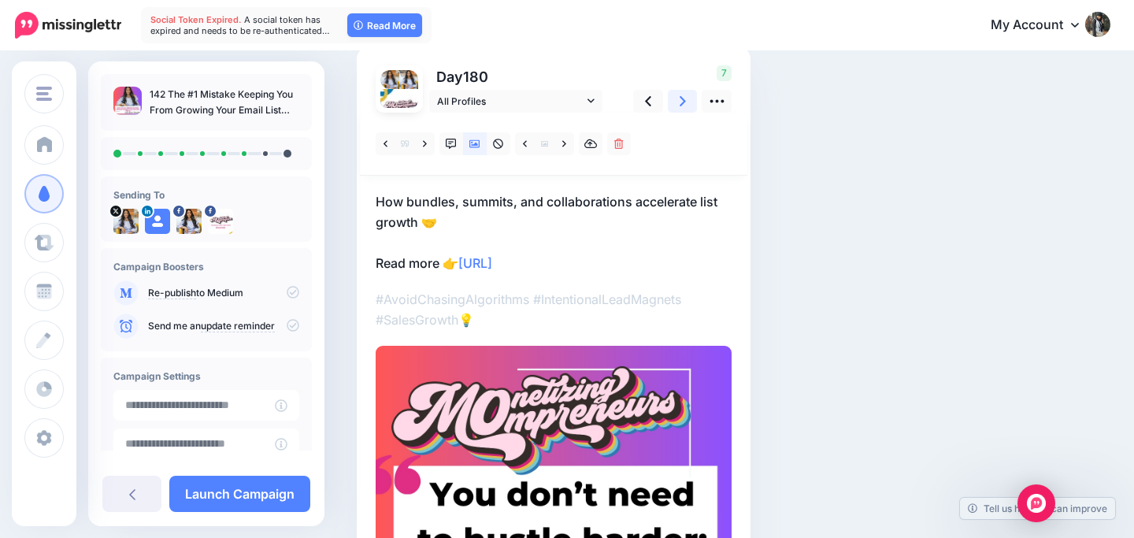
click at [677, 104] on link at bounding box center [683, 101] width 30 height 23
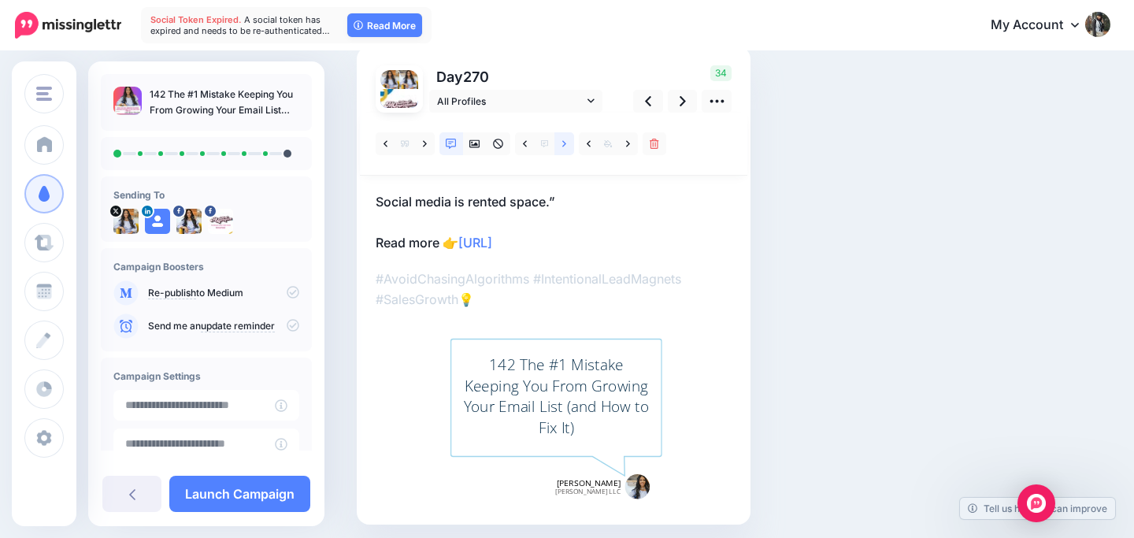
click at [566, 139] on link at bounding box center [565, 143] width 20 height 23
click at [566, 140] on link at bounding box center [565, 143] width 20 height 23
click at [566, 142] on link at bounding box center [565, 143] width 20 height 23
click at [678, 107] on link at bounding box center [683, 101] width 30 height 23
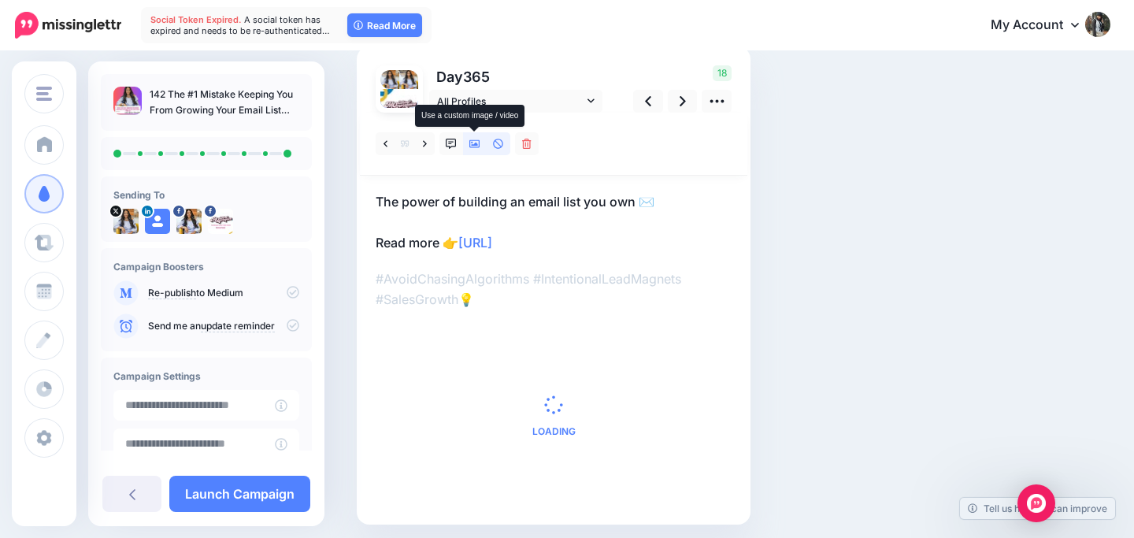
click at [476, 144] on icon at bounding box center [475, 144] width 11 height 8
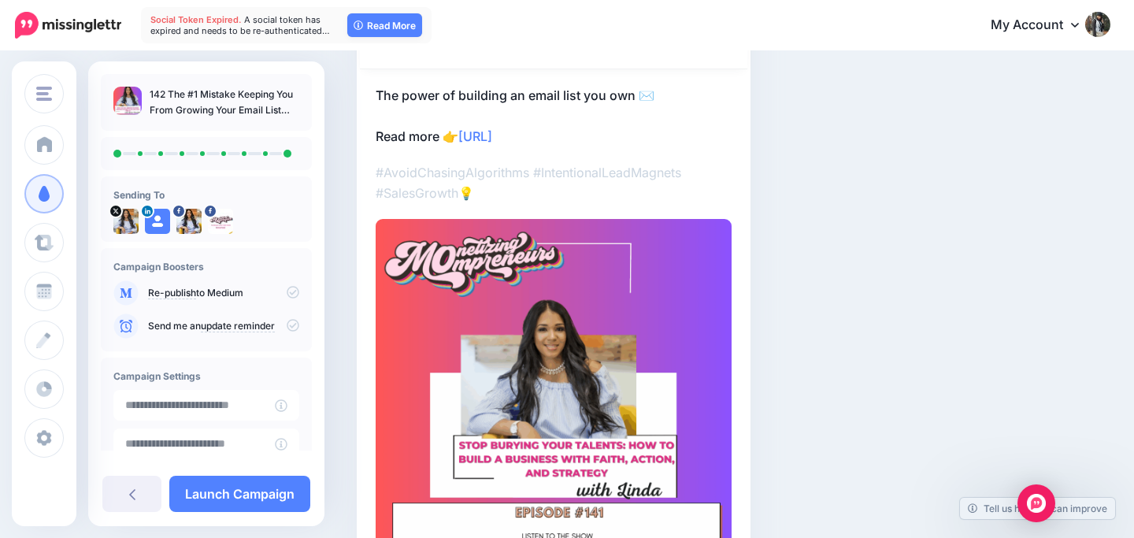
scroll to position [347, 0]
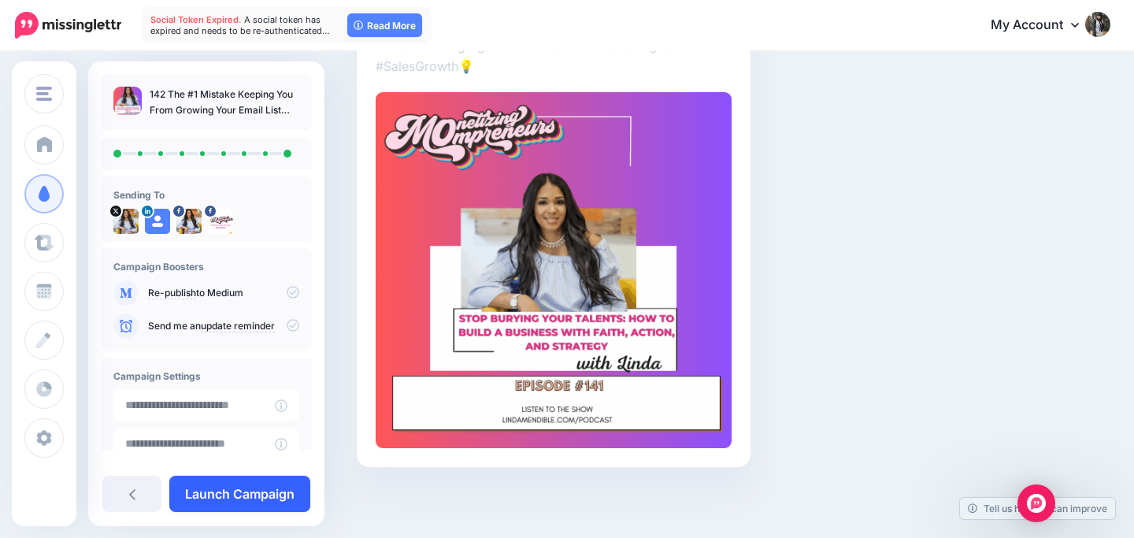
click at [261, 488] on link "Launch Campaign" at bounding box center [239, 494] width 141 height 36
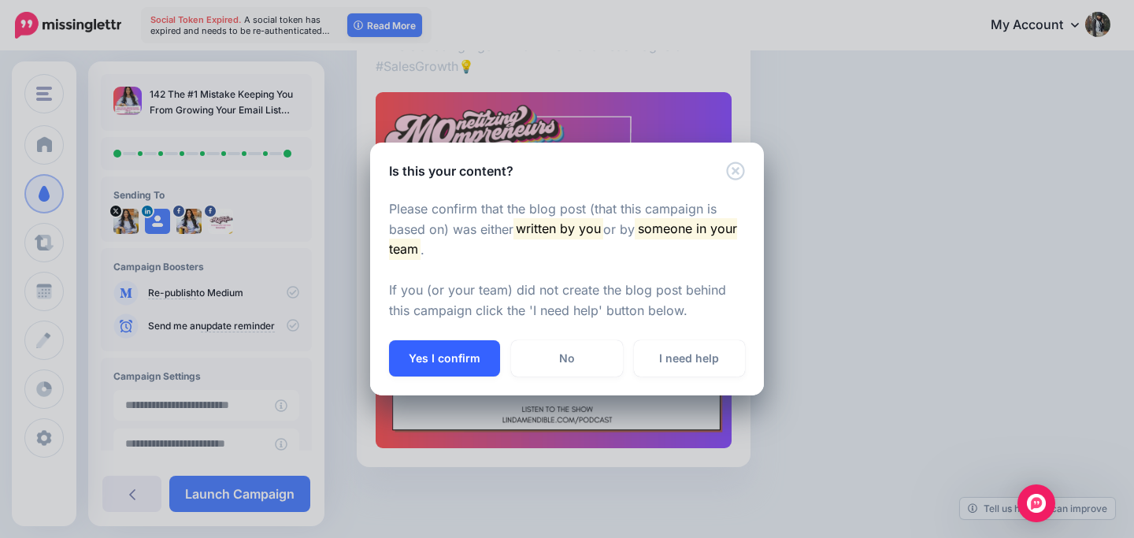
click at [467, 354] on button "Yes I confirm" at bounding box center [444, 358] width 111 height 36
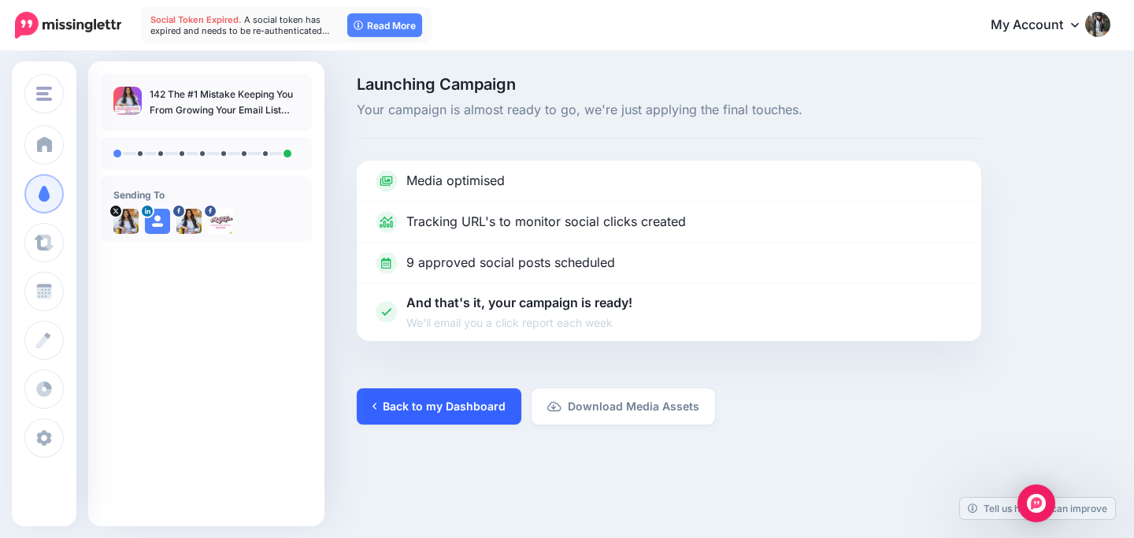
click at [451, 408] on link "Back to my Dashboard" at bounding box center [439, 406] width 165 height 36
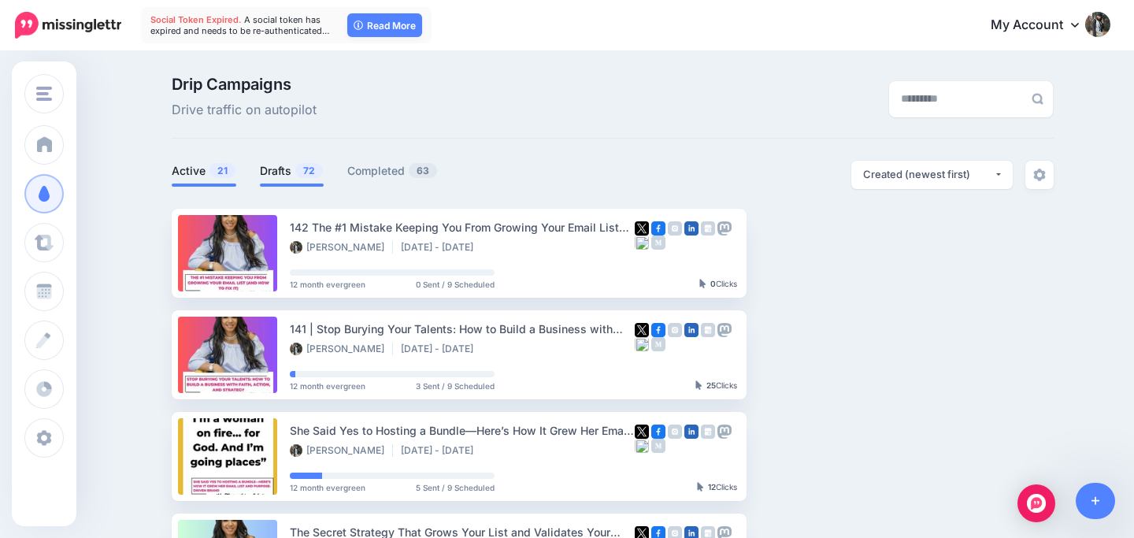
click at [277, 164] on link "Drafts 72" at bounding box center [292, 170] width 64 height 19
